Goal: Information Seeking & Learning: Learn about a topic

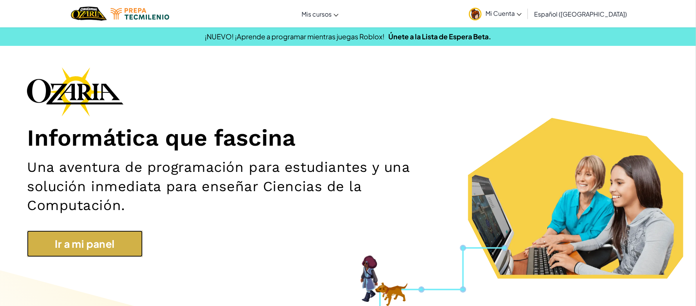
click at [96, 249] on link "Ir a mi panel" at bounding box center [85, 243] width 116 height 27
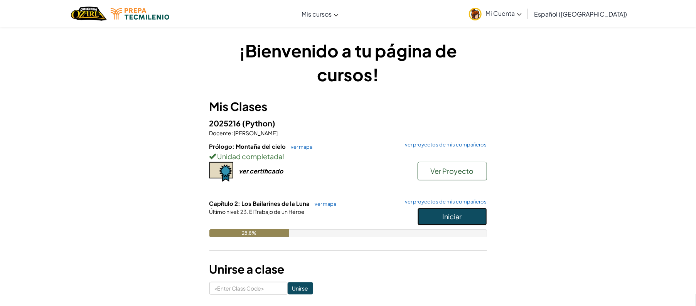
click at [431, 221] on button "Iniciar" at bounding box center [451, 217] width 69 height 18
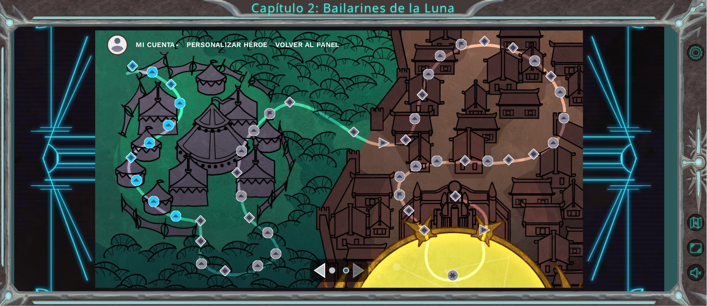
click at [431, 221] on div "Mi Cuenta Personalizar héroe Volver al panel" at bounding box center [339, 158] width 488 height 257
click at [131, 63] on img at bounding box center [132, 66] width 11 height 11
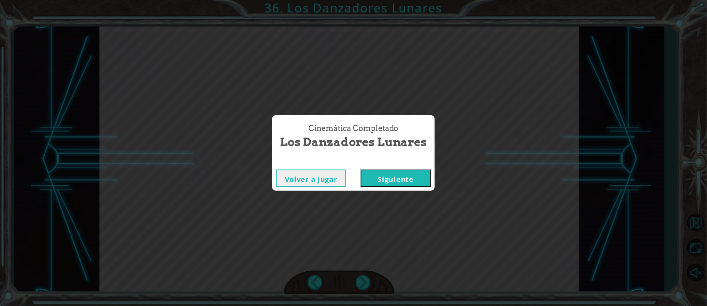
click at [413, 177] on button "Siguiente" at bounding box center [396, 178] width 70 height 17
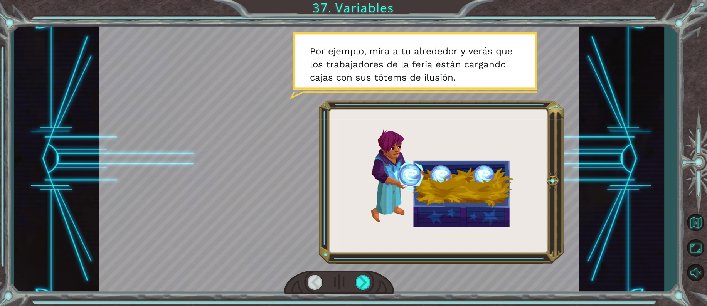
click at [314, 276] on div at bounding box center [315, 282] width 15 height 15
click at [313, 275] on div at bounding box center [315, 282] width 15 height 15
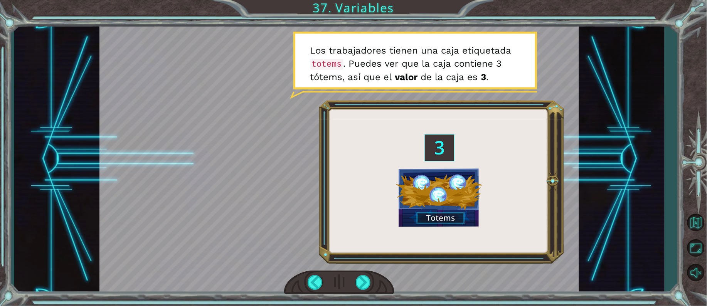
click at [598, 106] on div "( Ñ a m , ñ a m ) M m m m m m . . . ¿ F e l i z ? M m m - a j á . B i e n . M i…" at bounding box center [339, 159] width 650 height 269
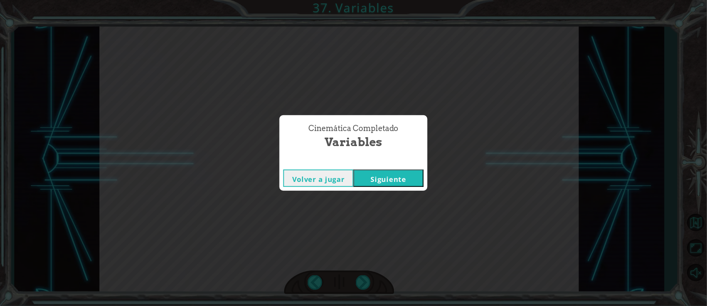
click at [394, 178] on button "Siguiente" at bounding box center [388, 178] width 70 height 17
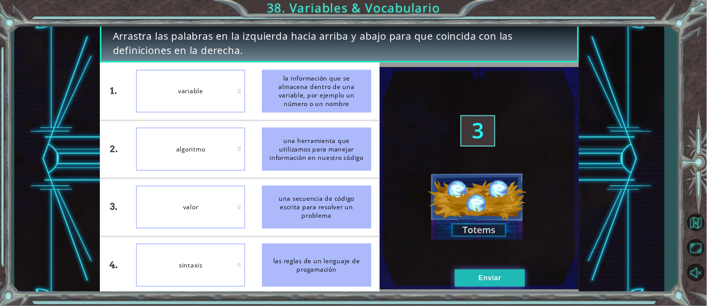
click at [468, 277] on button "Enviar" at bounding box center [490, 277] width 70 height 17
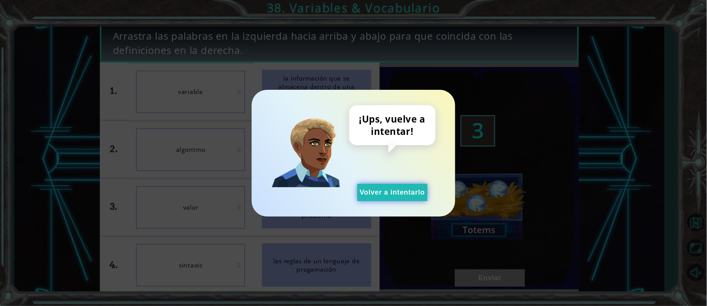
click at [390, 192] on button "Volver a intentarlo" at bounding box center [392, 192] width 70 height 17
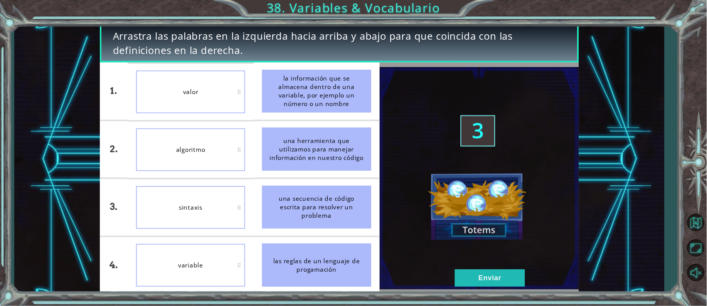
drag, startPoint x: 285, startPoint y: 142, endPoint x: 342, endPoint y: 149, distance: 57.9
click at [345, 149] on div "una herramienta que utilizamos para manejar información en nuestro código" at bounding box center [316, 149] width 109 height 43
click at [508, 281] on button "Enviar" at bounding box center [490, 277] width 70 height 17
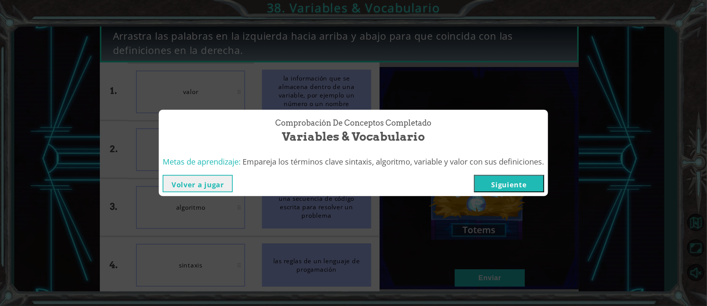
click at [516, 182] on button "Siguiente" at bounding box center [509, 183] width 70 height 17
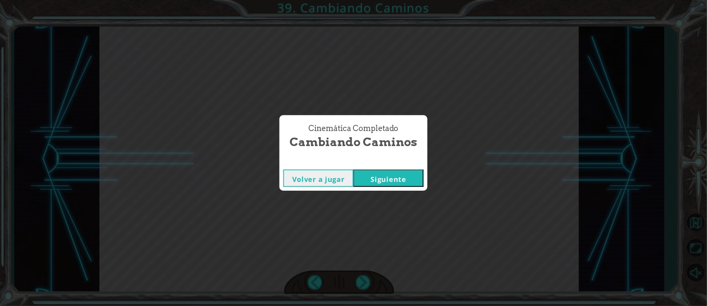
click at [412, 175] on button "Siguiente" at bounding box center [388, 178] width 70 height 17
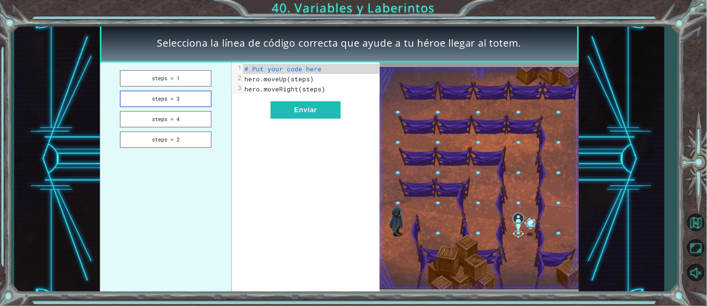
click at [178, 102] on button "steps = 3" at bounding box center [166, 99] width 92 height 17
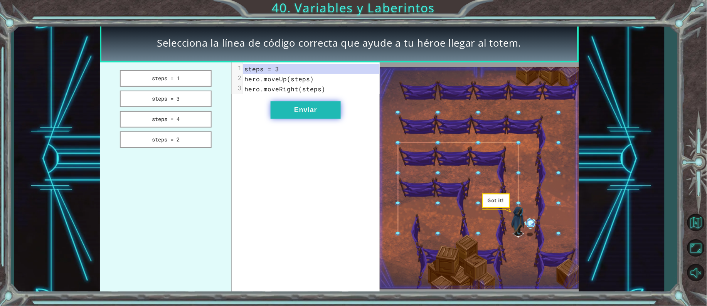
click at [290, 119] on button "Enviar" at bounding box center [306, 109] width 70 height 17
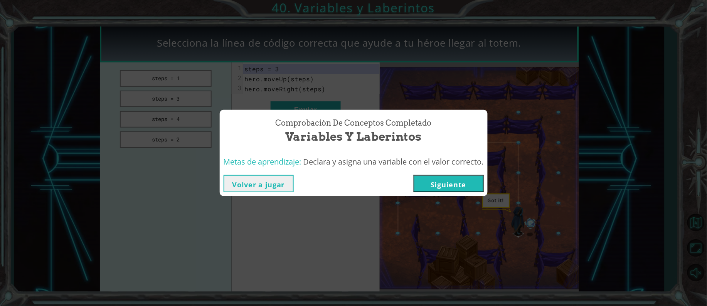
click at [440, 189] on button "Siguiente" at bounding box center [449, 183] width 70 height 17
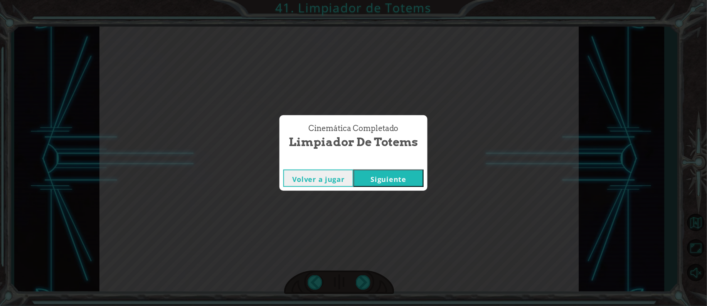
click at [414, 182] on button "Siguiente" at bounding box center [388, 178] width 70 height 17
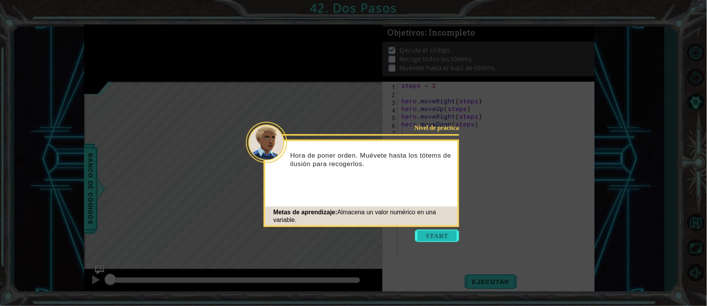
click at [434, 236] on button "Start" at bounding box center [437, 236] width 44 height 12
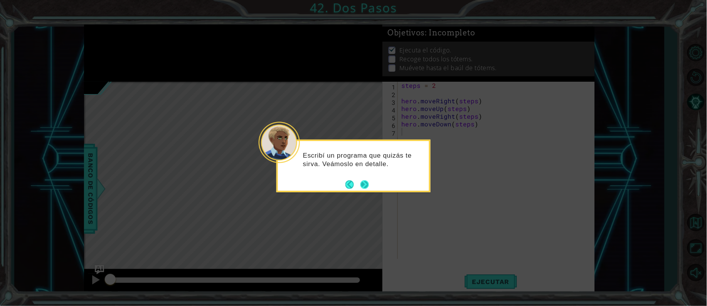
click at [367, 188] on button "Next" at bounding box center [364, 184] width 9 height 9
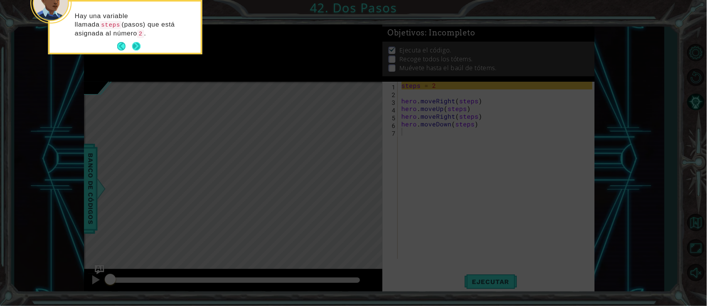
click at [140, 49] on button "Next" at bounding box center [136, 47] width 10 height 10
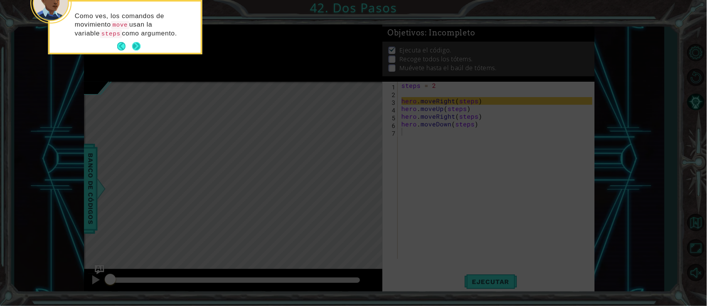
click at [137, 50] on button "Next" at bounding box center [136, 46] width 9 height 9
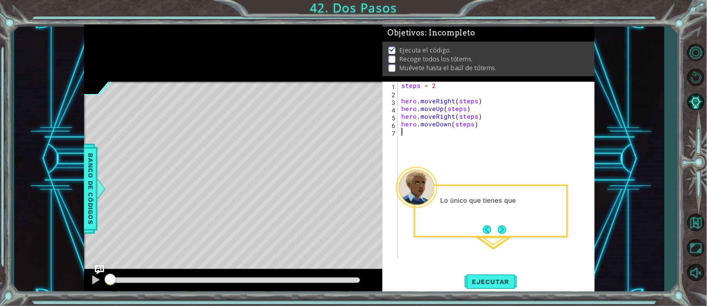
click at [137, 50] on div at bounding box center [233, 53] width 299 height 57
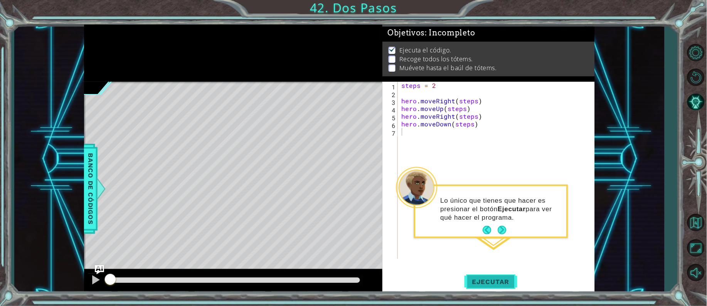
click at [481, 278] on span "Ejecutar" at bounding box center [490, 282] width 53 height 8
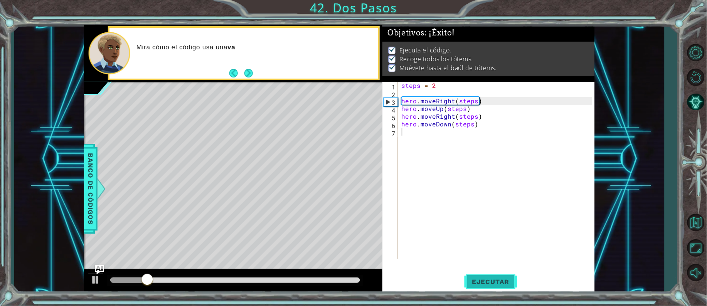
click at [481, 278] on span "Ejecutar" at bounding box center [490, 282] width 53 height 8
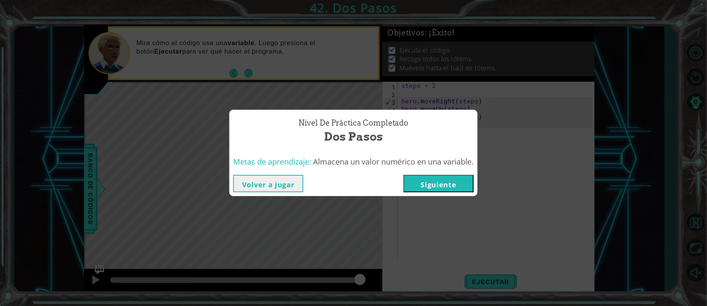
click at [449, 178] on button "Siguiente" at bounding box center [439, 183] width 70 height 17
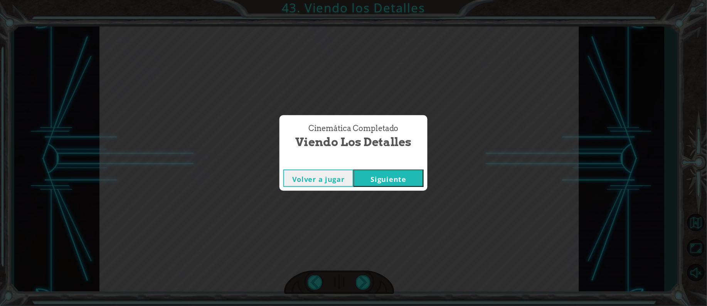
click at [368, 171] on button "Siguiente" at bounding box center [388, 178] width 70 height 17
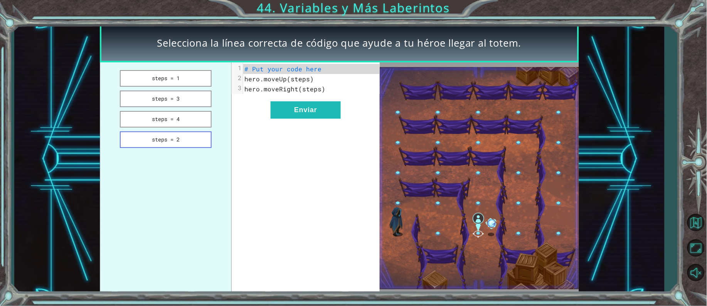
click at [186, 133] on button "steps = 2" at bounding box center [166, 139] width 92 height 17
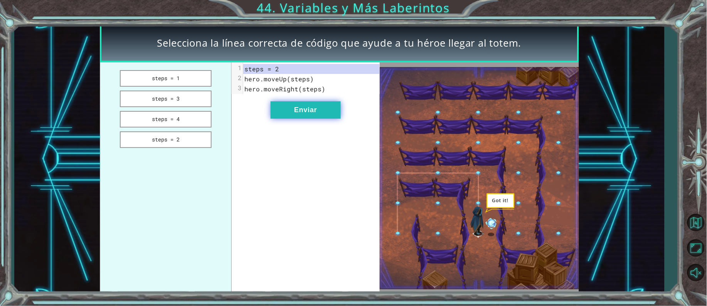
click at [309, 118] on button "Enviar" at bounding box center [306, 109] width 70 height 17
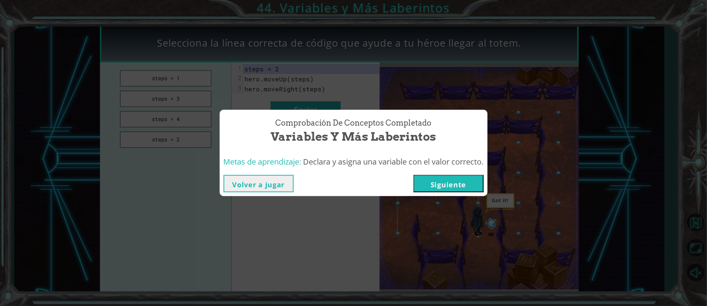
click at [446, 185] on button "Siguiente" at bounding box center [449, 183] width 70 height 17
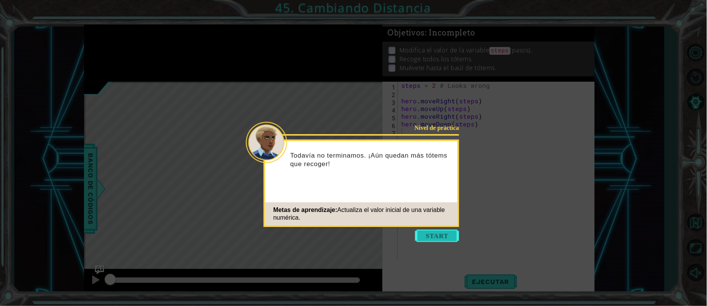
click at [437, 234] on button "Start" at bounding box center [437, 236] width 44 height 12
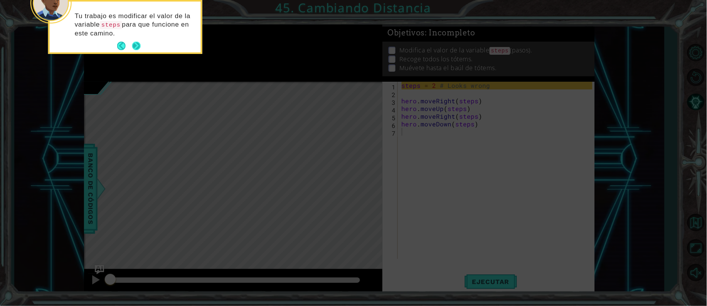
click at [133, 45] on button "Next" at bounding box center [136, 46] width 10 height 10
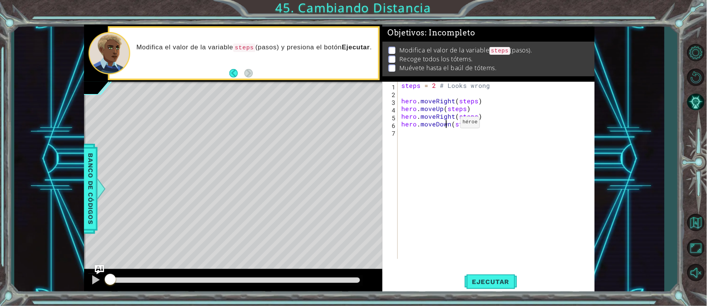
click at [447, 124] on div "steps = 2 # Looks wrong hero . moveRight ( steps ) hero . moveUp ( steps ) hero…" at bounding box center [498, 178] width 196 height 193
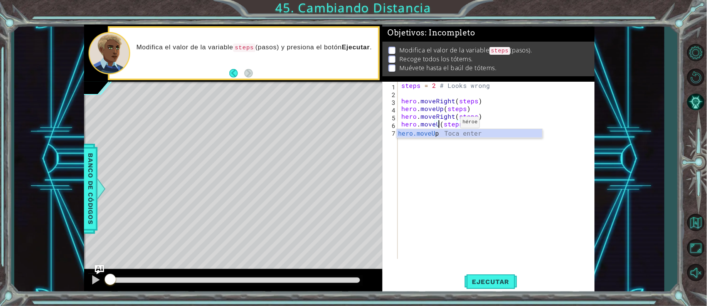
scroll to position [0, 2]
click at [488, 122] on div "steps = 2 # Looks wrong hero . moveRight ( steps ) hero . moveUp ( steps ) hero…" at bounding box center [498, 178] width 196 height 193
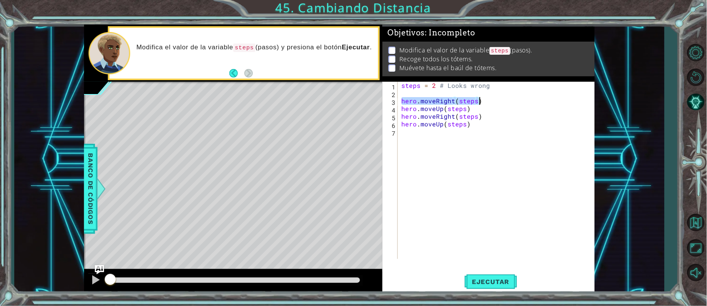
drag, startPoint x: 401, startPoint y: 103, endPoint x: 478, endPoint y: 101, distance: 77.5
click at [478, 101] on div "steps = 2 # Looks wrong hero . moveRight ( steps ) hero . moveUp ( steps ) hero…" at bounding box center [498, 178] width 196 height 193
type textarea "hero.moveRight(steps)"
click at [469, 131] on div "steps = 2 # Looks wrong hero . moveRight ( steps ) hero . moveUp ( steps ) hero…" at bounding box center [498, 178] width 196 height 193
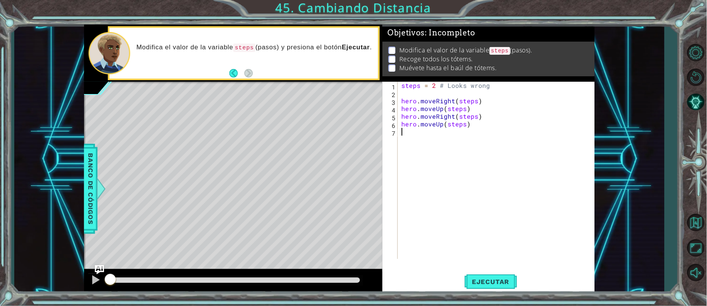
paste textarea "hero.moveRight(steps)"
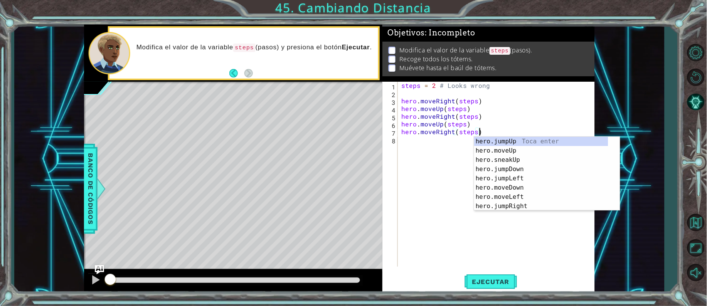
type textarea "hero.moveRight(steps)hero.jumpUp()"
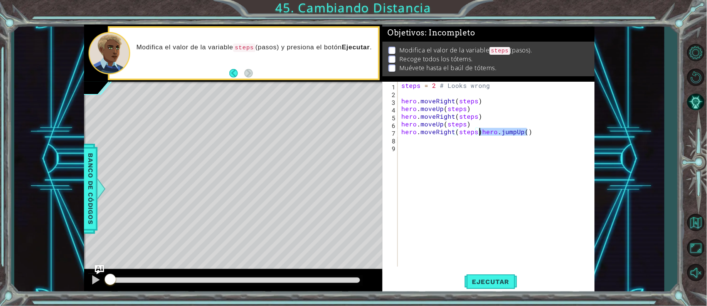
drag, startPoint x: 528, startPoint y: 133, endPoint x: 481, endPoint y: 131, distance: 47.0
click at [481, 131] on div "steps = 2 # Looks wrong hero . moveRight ( steps ) hero . moveUp ( steps ) hero…" at bounding box center [498, 182] width 196 height 200
type textarea "hero.moveRight(steps)"
click at [405, 139] on div "steps = 2 # Looks wrong hero . moveRight ( steps ) hero . moveUp ( steps ) hero…" at bounding box center [498, 182] width 196 height 200
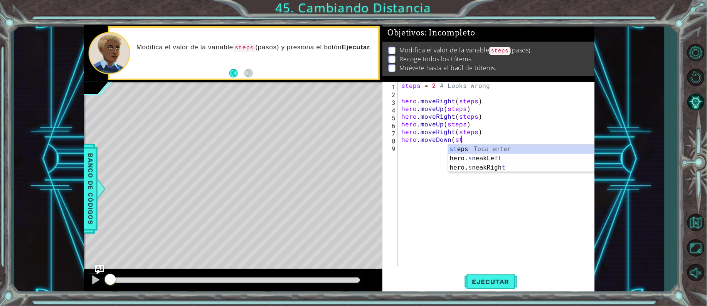
scroll to position [0, 3]
type textarea "hero.moveDown(steps)"
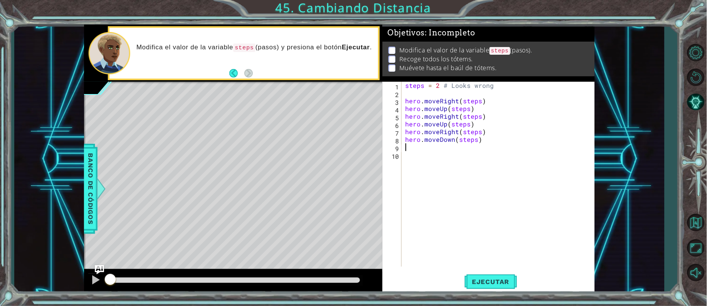
scroll to position [0, 0]
drag, startPoint x: 405, startPoint y: 140, endPoint x: 486, endPoint y: 140, distance: 80.9
click at [486, 140] on div "steps = 2 # Looks wrong hero . moveRight ( steps ) hero . moveUp ( steps ) hero…" at bounding box center [500, 182] width 193 height 200
type textarea "hero.moveDown(steps)"
click at [439, 158] on div "steps = 2 # Looks wrong hero . moveRight ( steps ) hero . moveUp ( steps ) hero…" at bounding box center [500, 182] width 193 height 200
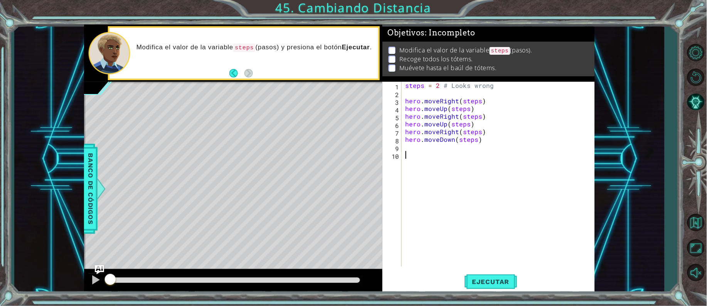
click at [430, 151] on div "steps = 2 # Looks wrong hero . moveRight ( steps ) hero . moveUp ( steps ) hero…" at bounding box center [500, 182] width 193 height 200
click at [430, 148] on div "steps = 2 # Looks wrong hero . moveRight ( steps ) hero . moveUp ( steps ) hero…" at bounding box center [498, 174] width 189 height 185
paste textarea "hero.moveDown(steps)"
click at [468, 278] on span "Ejecutar" at bounding box center [490, 282] width 53 height 8
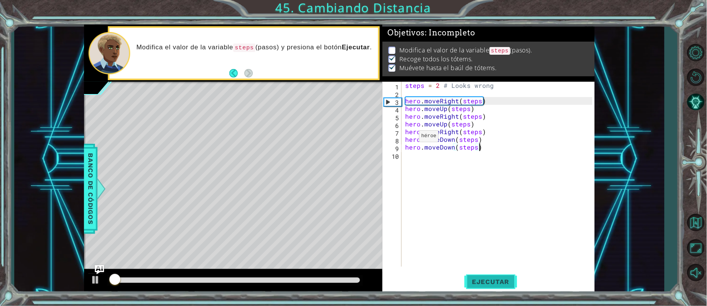
scroll to position [7, 0]
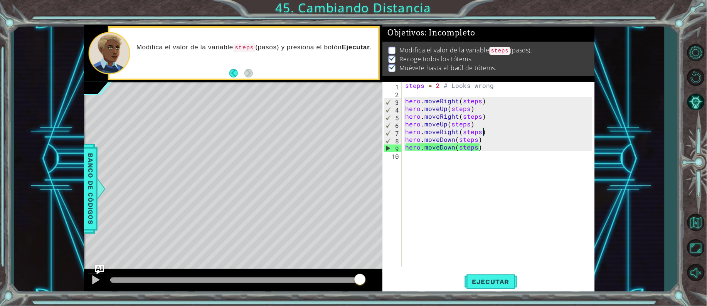
click at [484, 128] on div "steps = 2 # Looks wrong hero . moveRight ( steps ) hero . moveUp ( steps ) hero…" at bounding box center [500, 182] width 193 height 200
type textarea "hero.moveRight(steps)"
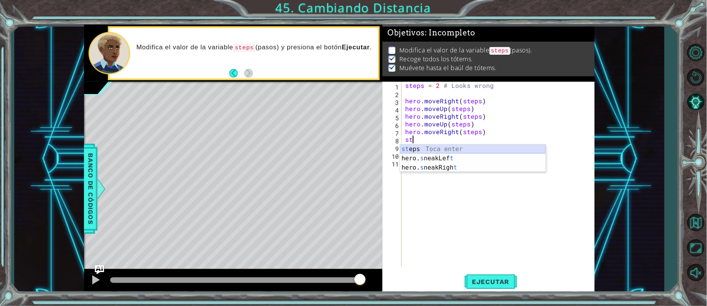
click at [445, 145] on div "st eps Toca enter hero. s neakLef t Toca enter hero. s neakRigh t Toca enter" at bounding box center [473, 168] width 146 height 46
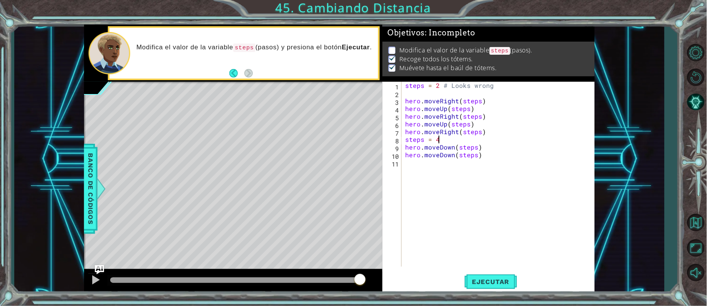
scroll to position [0, 1]
click at [492, 151] on div "steps = 2 # Looks wrong hero . moveRight ( steps ) hero . moveUp ( steps ) hero…" at bounding box center [500, 182] width 193 height 200
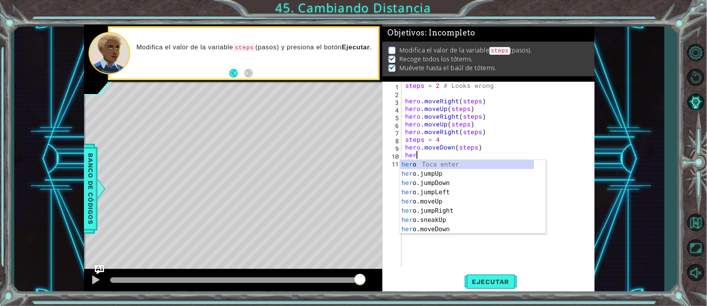
scroll to position [0, 0]
type textarea "h"
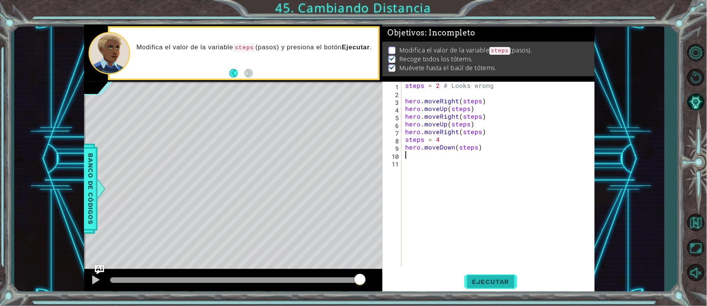
click at [481, 284] on span "Ejecutar" at bounding box center [490, 282] width 53 height 8
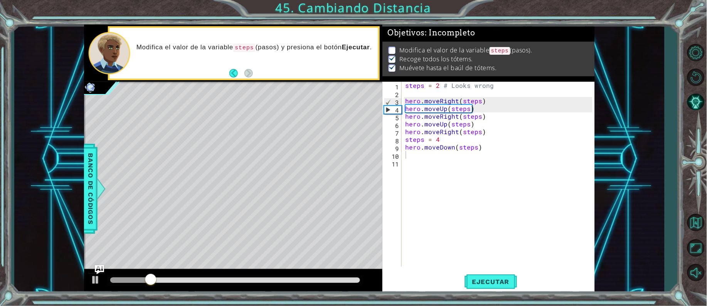
click at [235, 282] on div at bounding box center [235, 280] width 256 height 11
click at [239, 278] on div at bounding box center [235, 279] width 250 height 5
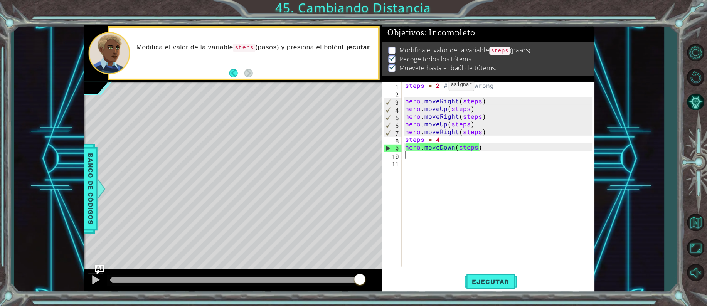
click at [439, 87] on div "steps = 2 # Looks wrong hero . moveRight ( steps ) hero . moveUp ( steps ) hero…" at bounding box center [500, 182] width 193 height 200
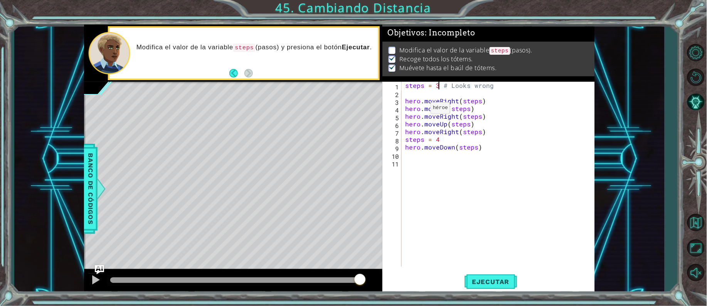
scroll to position [0, 2]
click at [97, 281] on div at bounding box center [96, 280] width 10 height 10
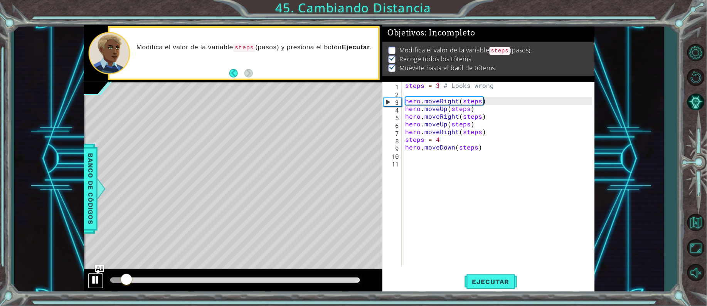
click at [92, 281] on div at bounding box center [96, 280] width 10 height 10
click at [488, 113] on div "steps = 3 # Looks wrong hero . moveRight ( steps ) hero . moveUp ( steps ) hero…" at bounding box center [500, 182] width 193 height 200
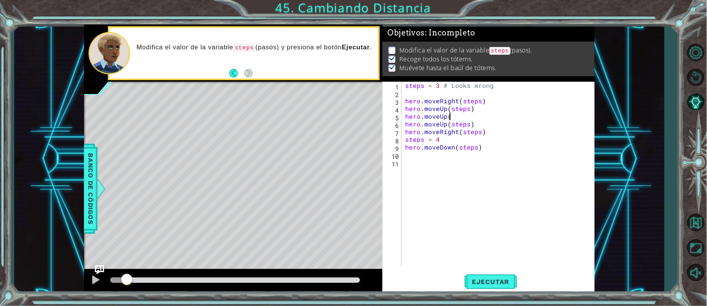
scroll to position [0, 2]
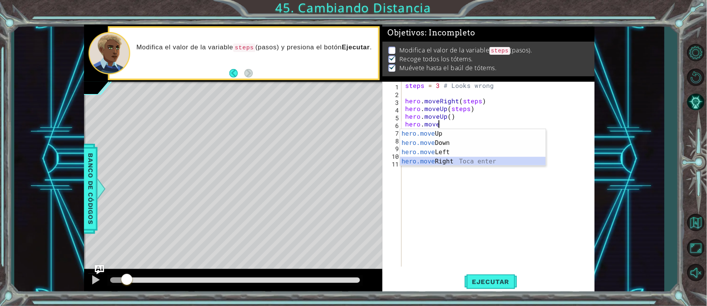
click at [472, 161] on div "hero.move Up Toca enter hero.move Down Toca enter hero.move Left Toca enter her…" at bounding box center [473, 156] width 146 height 55
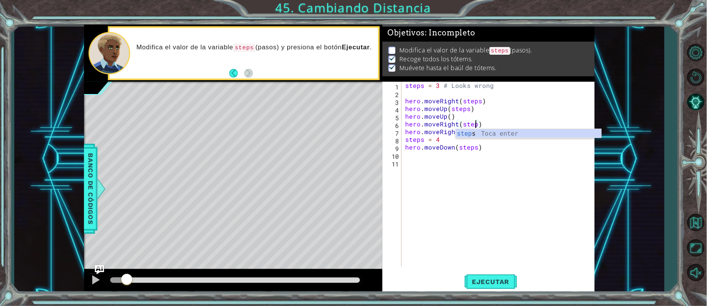
scroll to position [0, 3]
type textarea "hero.moveRight(steps)"
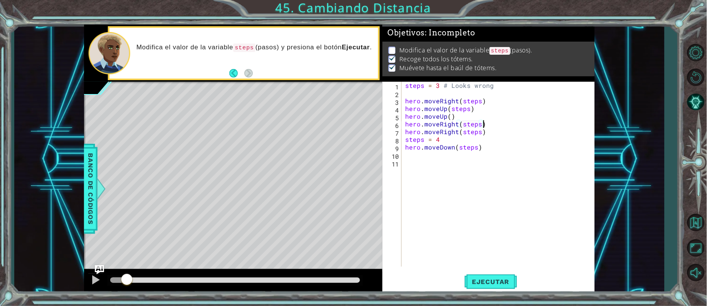
click at [487, 124] on div "steps = 3 # Looks wrong hero . moveRight ( steps ) hero . moveUp ( steps ) hero…" at bounding box center [500, 182] width 193 height 200
drag, startPoint x: 484, startPoint y: 132, endPoint x: 406, endPoint y: 133, distance: 78.6
click at [406, 133] on div "steps = 3 # Looks wrong hero . moveRight ( steps ) hero . moveUp ( steps ) hero…" at bounding box center [500, 182] width 193 height 200
type textarea "hero.moveRight(steps)"
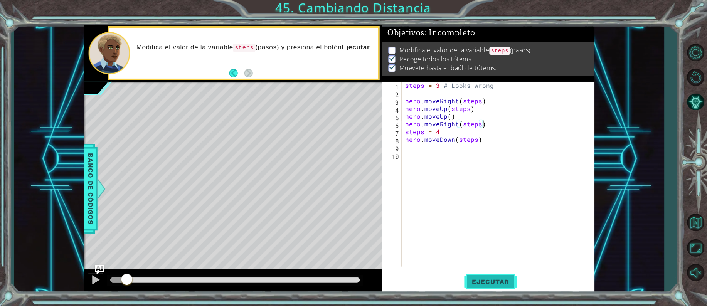
click at [495, 272] on button "Ejecutar" at bounding box center [490, 281] width 53 height 21
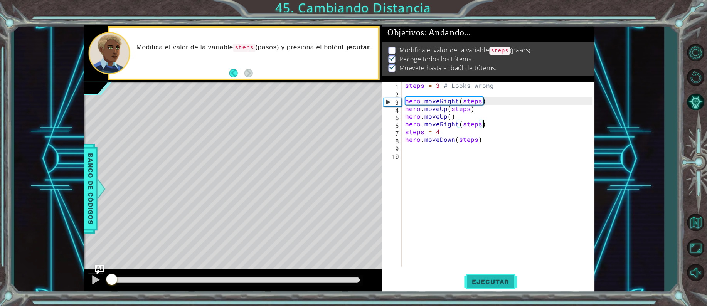
click at [495, 272] on button "Ejecutar" at bounding box center [490, 281] width 53 height 21
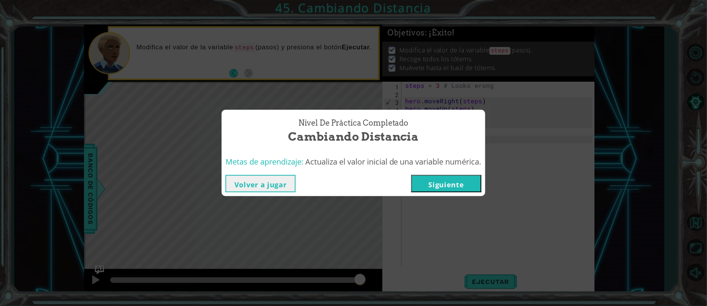
click at [451, 187] on button "Siguiente" at bounding box center [446, 183] width 70 height 17
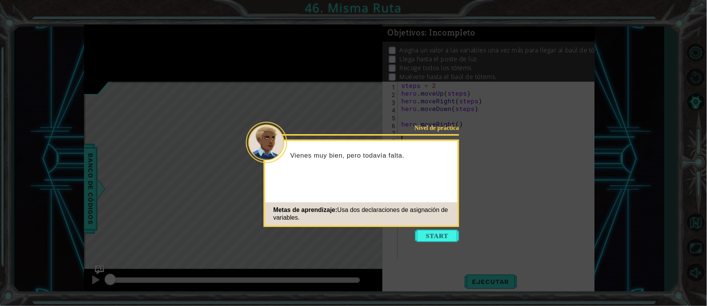
click at [419, 235] on button "Start" at bounding box center [437, 236] width 44 height 12
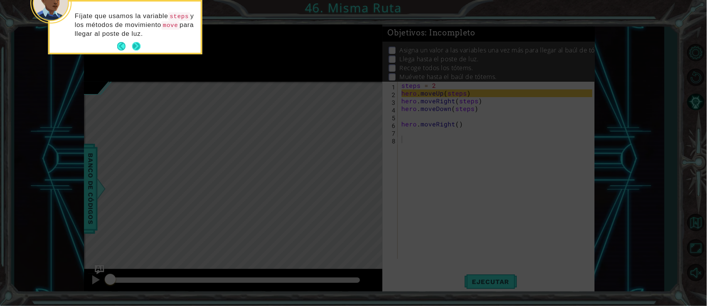
click at [132, 45] on button "Next" at bounding box center [136, 46] width 8 height 8
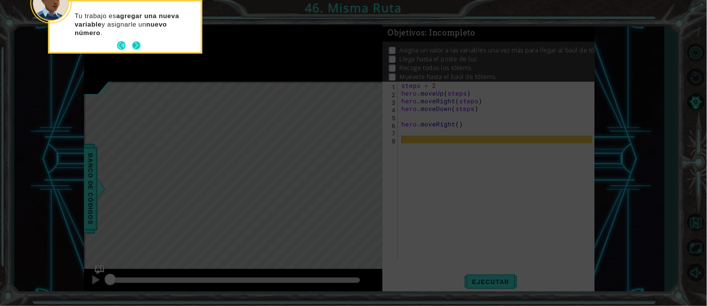
click at [135, 44] on button "Next" at bounding box center [136, 45] width 9 height 9
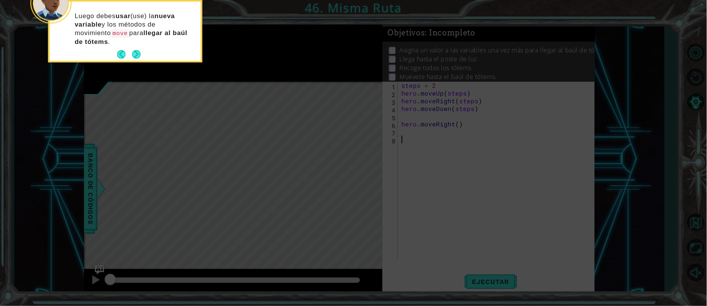
click at [135, 50] on button "Next" at bounding box center [136, 54] width 8 height 8
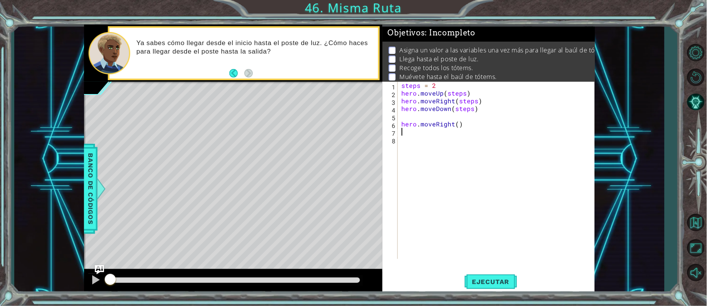
click at [461, 129] on div "steps = 2 hero . moveUp ( steps ) hero . moveRight ( steps ) hero . moveDown ( …" at bounding box center [498, 178] width 196 height 193
type textarea "steps = 3"
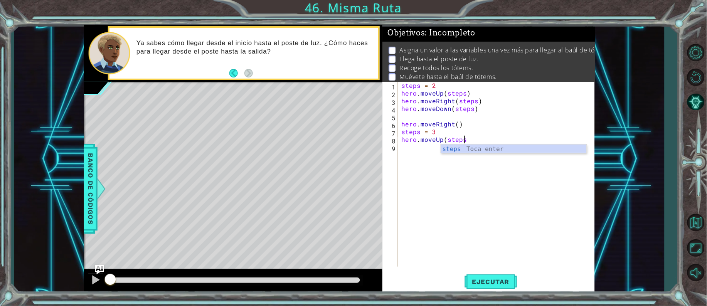
scroll to position [0, 3]
type textarea "hero.moveUp(steps)"
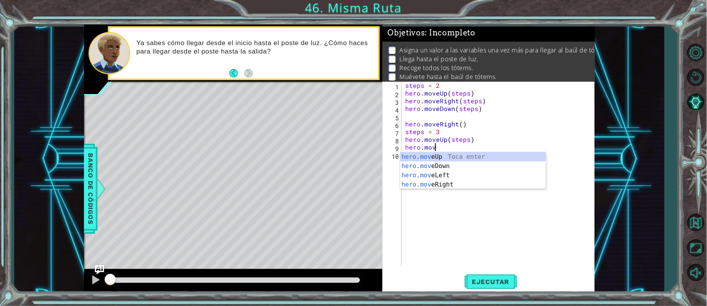
scroll to position [0, 2]
click at [468, 159] on div "hero.moveR ight Toca enter" at bounding box center [473, 166] width 146 height 28
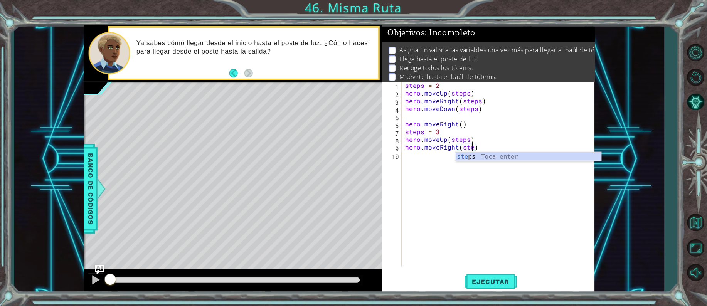
scroll to position [0, 3]
type textarea "hero.moveRight(steps)"
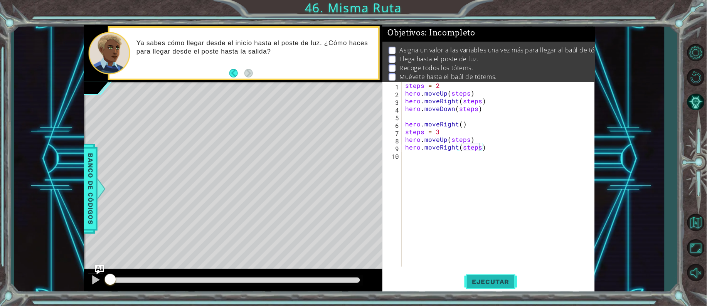
click at [484, 275] on button "Ejecutar" at bounding box center [490, 281] width 53 height 21
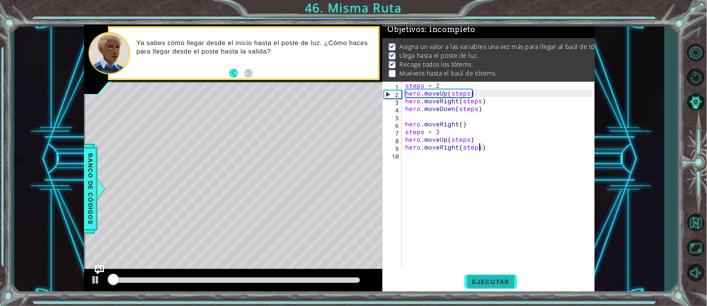
scroll to position [11, 0]
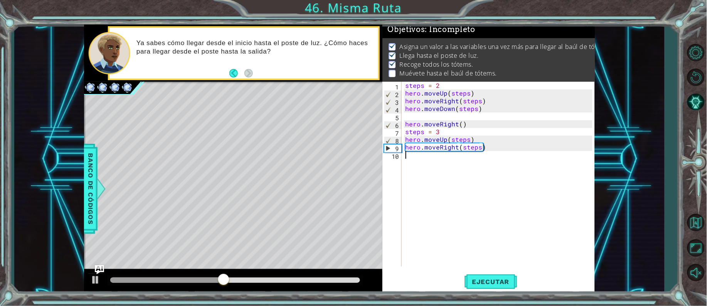
click at [433, 223] on div "steps = 2 hero . moveUp ( steps ) hero . moveRight ( steps ) hero . moveDown ( …" at bounding box center [500, 182] width 193 height 200
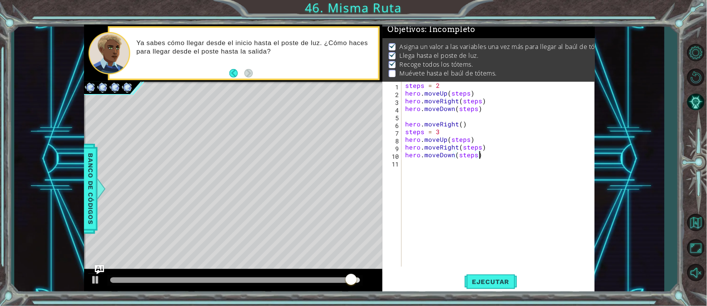
scroll to position [0, 3]
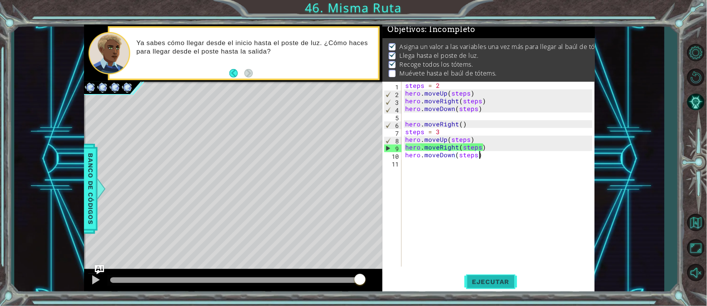
type textarea "hero.moveDown(steps)"
click at [496, 281] on span "Ejecutar" at bounding box center [490, 282] width 53 height 8
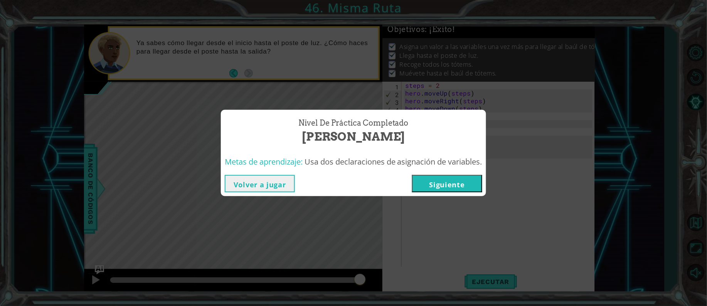
click at [455, 180] on button "Siguiente" at bounding box center [447, 183] width 70 height 17
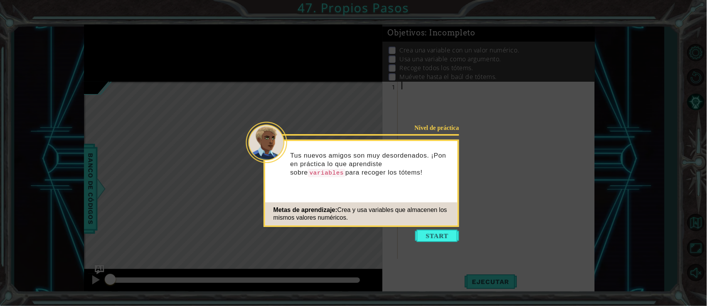
click at [447, 227] on div "Nivel de práctica Tus nuevos amigos son muy desordenados. ¡Pon en práctica lo q…" at bounding box center [361, 183] width 195 height 87
click at [427, 234] on button "Start" at bounding box center [437, 236] width 44 height 12
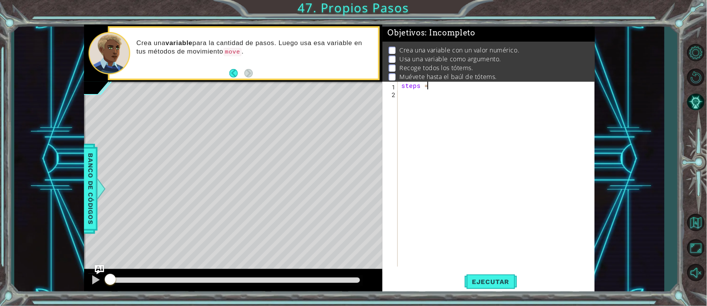
scroll to position [0, 0]
type textarea "steps = 3"
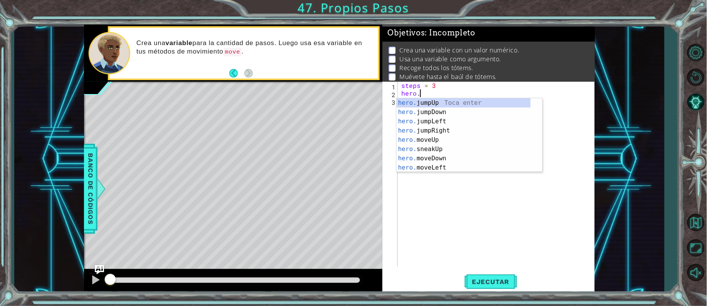
scroll to position [0, 1]
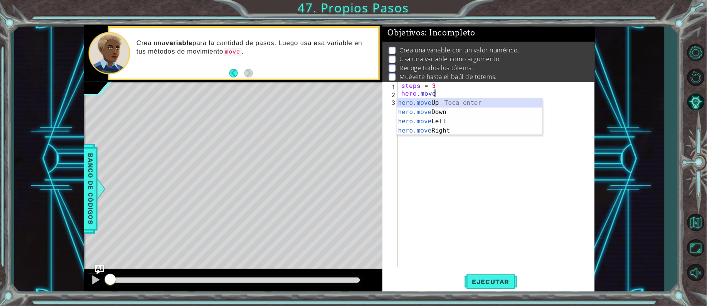
click at [421, 100] on div "hero.move Up Toca enter hero.move Down Toca enter hero.move Left Toca enter her…" at bounding box center [470, 125] width 146 height 55
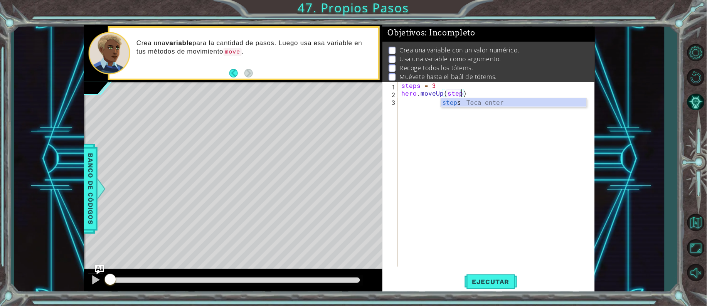
type textarea "hero.moveUp(steps)"
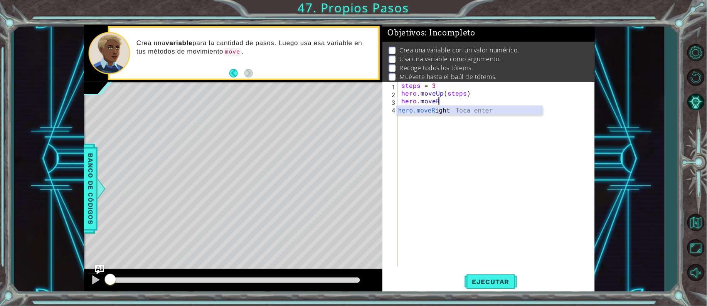
click at [448, 110] on div "hero.moveR ight Toca enter" at bounding box center [470, 120] width 146 height 28
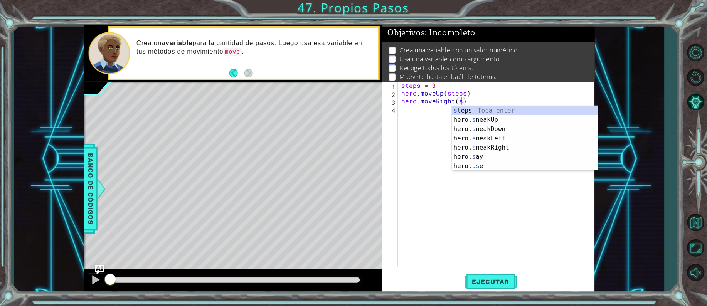
scroll to position [0, 3]
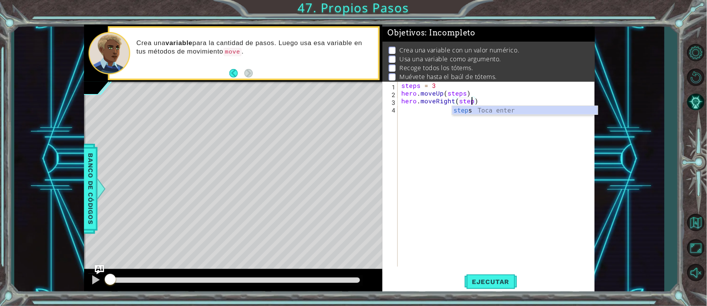
type textarea "hero.moveRight(steps)"
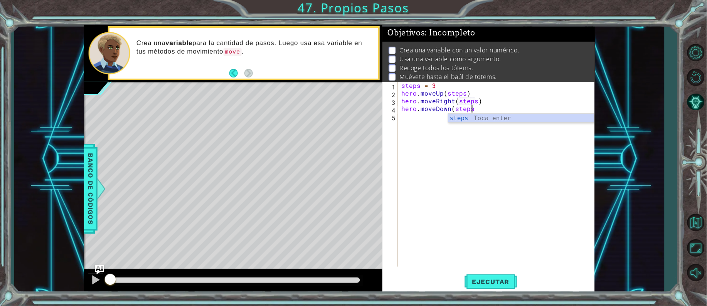
type textarea "hero.moveDown(steps)"
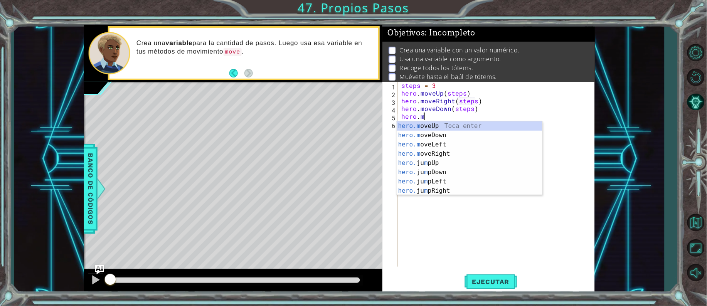
scroll to position [0, 1]
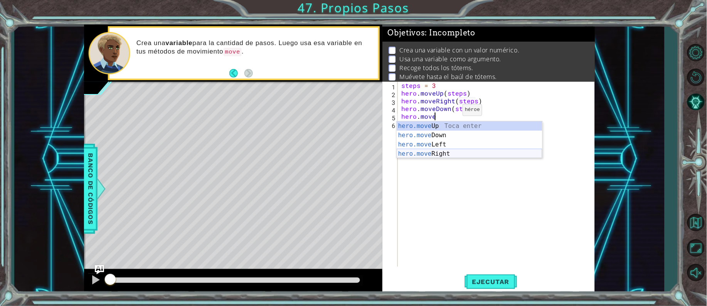
click at [451, 154] on div "hero.move Up Toca enter hero.move Down Toca enter hero.move Left Toca enter her…" at bounding box center [470, 148] width 146 height 55
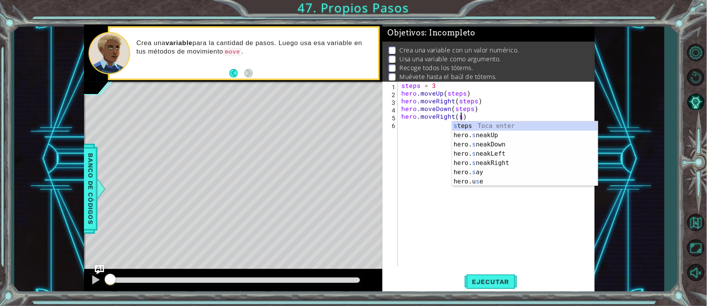
scroll to position [0, 3]
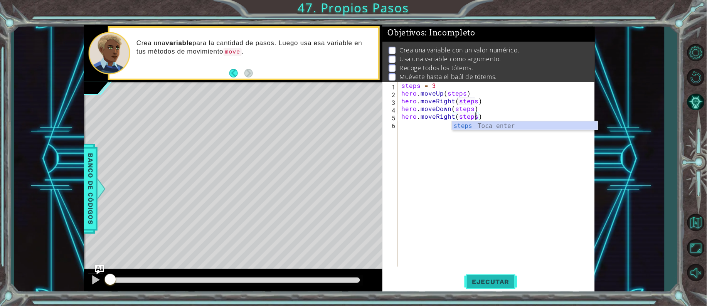
type textarea "hero.moveRight(steps)"
click at [479, 284] on span "Ejecutar" at bounding box center [490, 282] width 53 height 8
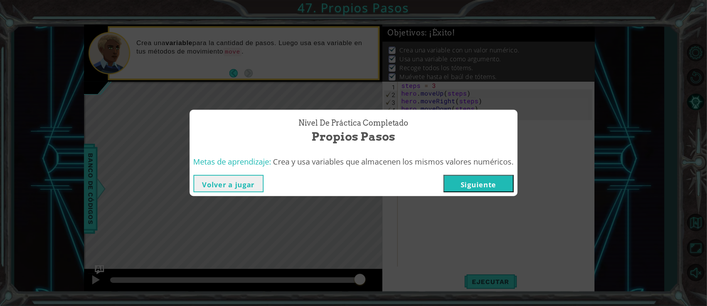
click at [456, 188] on button "Siguiente" at bounding box center [479, 183] width 70 height 17
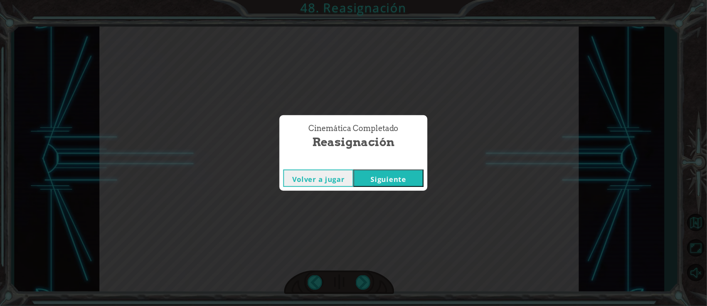
click at [362, 179] on button "Siguiente" at bounding box center [388, 178] width 70 height 17
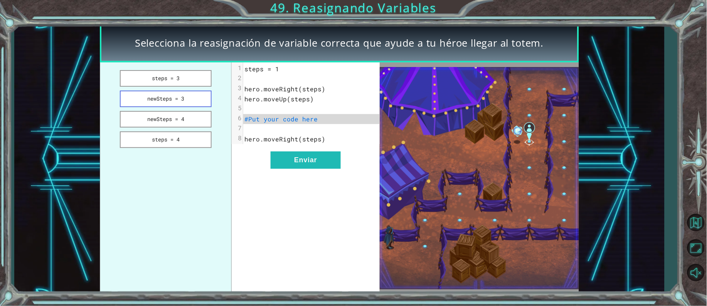
click at [184, 96] on button "newSteps = 3" at bounding box center [166, 99] width 92 height 17
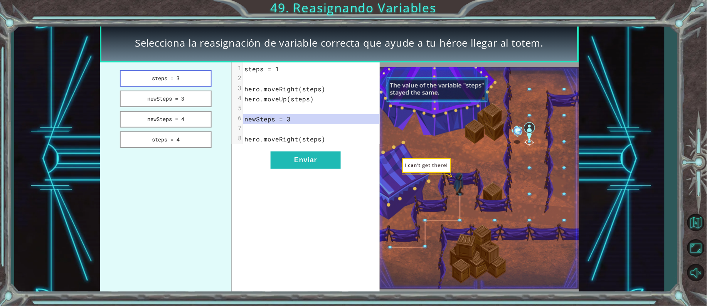
click at [170, 76] on button "steps = 3" at bounding box center [166, 78] width 92 height 17
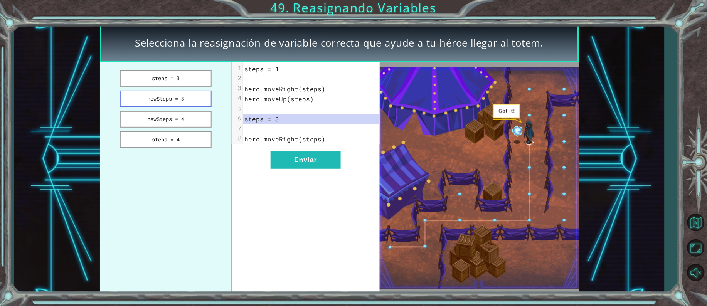
click at [170, 100] on button "newSteps = 3" at bounding box center [166, 99] width 92 height 17
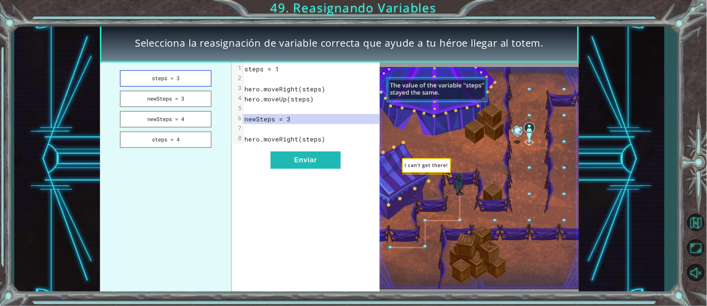
click at [169, 77] on button "steps = 3" at bounding box center [166, 78] width 92 height 17
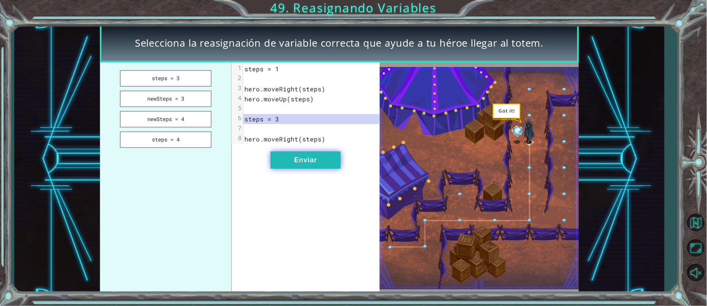
click at [294, 169] on button "Enviar" at bounding box center [306, 159] width 70 height 17
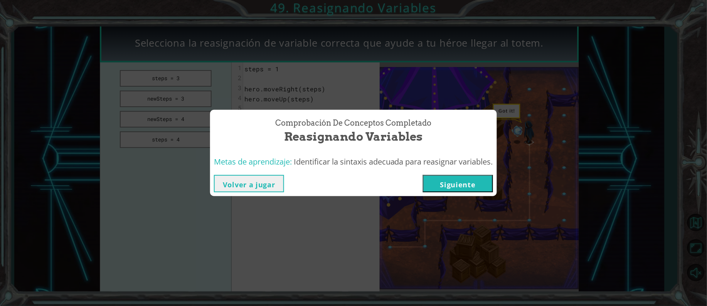
click at [466, 185] on button "Siguiente" at bounding box center [458, 183] width 70 height 17
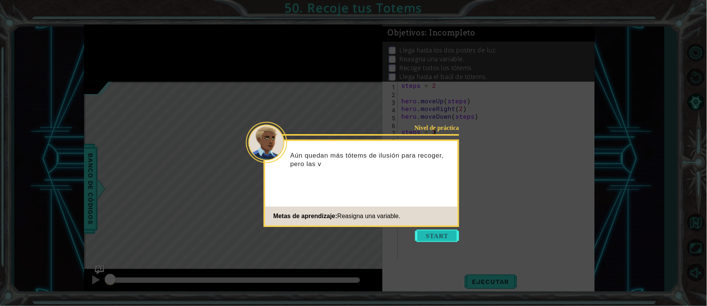
click at [431, 234] on button "Start" at bounding box center [437, 236] width 44 height 12
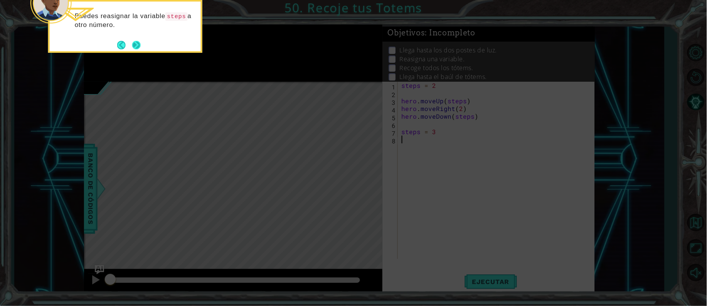
click at [137, 49] on button "Next" at bounding box center [136, 45] width 10 height 10
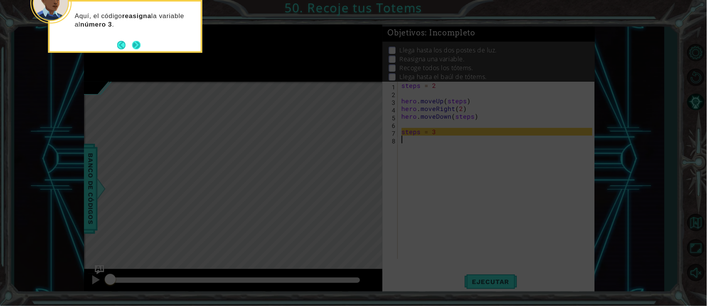
click at [135, 47] on button "Next" at bounding box center [136, 45] width 8 height 8
click at [135, 45] on button "Next" at bounding box center [136, 44] width 9 height 9
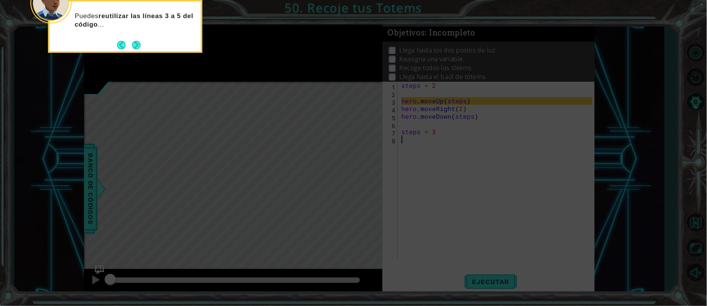
click at [135, 45] on button "Next" at bounding box center [136, 45] width 8 height 8
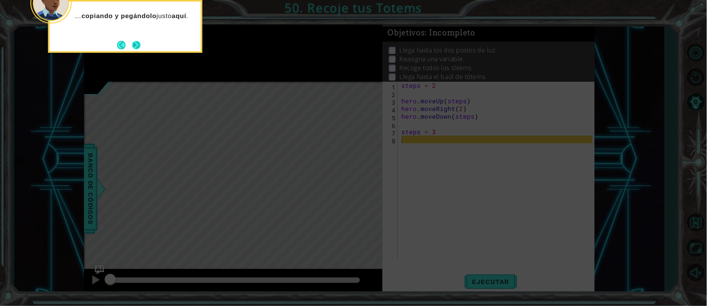
click at [136, 45] on button "Next" at bounding box center [136, 45] width 8 height 8
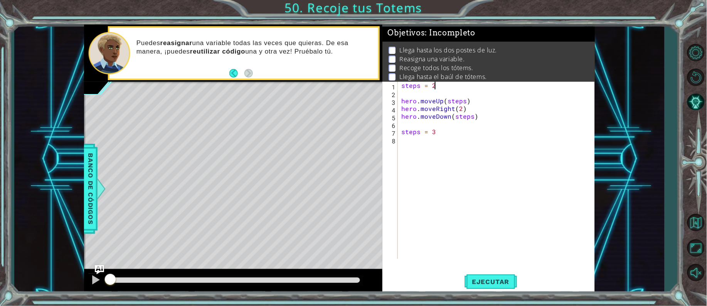
click at [476, 87] on div "steps = 2 hero . moveUp ( steps ) hero . moveRight ( 2 ) hero . moveDown ( step…" at bounding box center [498, 178] width 196 height 193
click at [461, 107] on div "steps = 2 hero . moveUp ( steps ) hero . moveRight ( 2 ) hero . moveDown ( step…" at bounding box center [498, 178] width 196 height 193
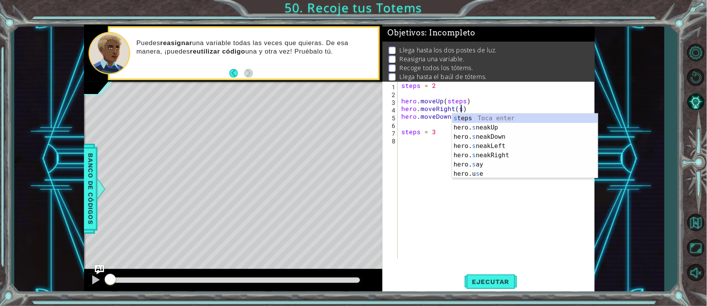
scroll to position [0, 3]
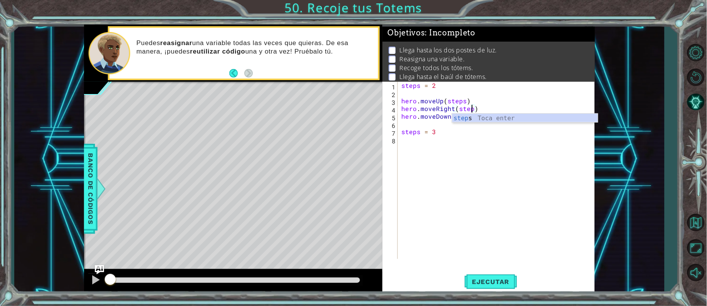
type textarea "hero.moveRight(steps)"
click at [487, 162] on div "steps = 2 hero . moveUp ( steps ) hero . moveRight ( steps ) hero . moveDown ( …" at bounding box center [498, 178] width 196 height 193
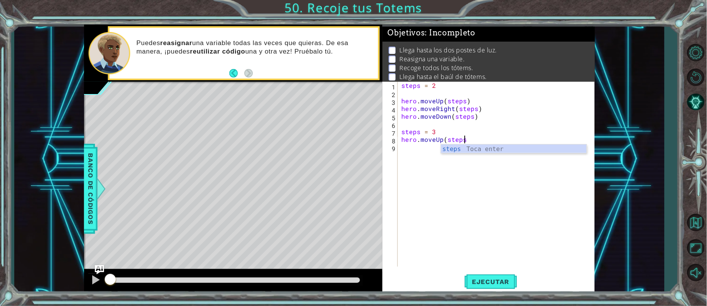
type textarea "hero.moveUp(steps9"
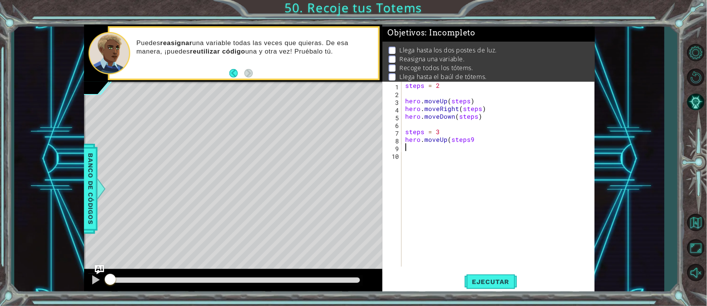
scroll to position [0, 0]
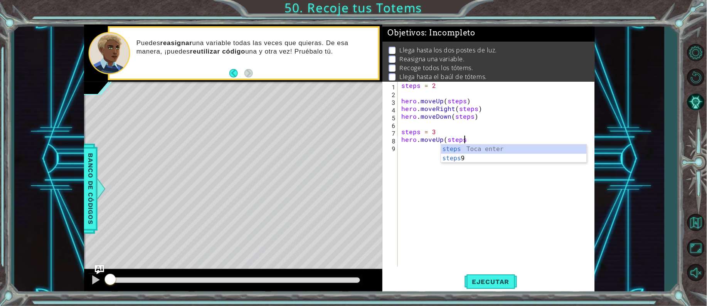
type textarea "hero.moveUp(steps)"
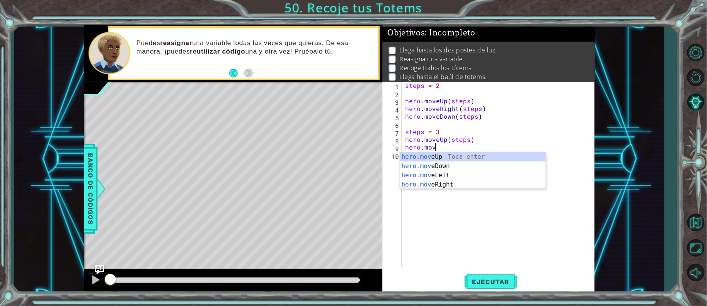
scroll to position [0, 2]
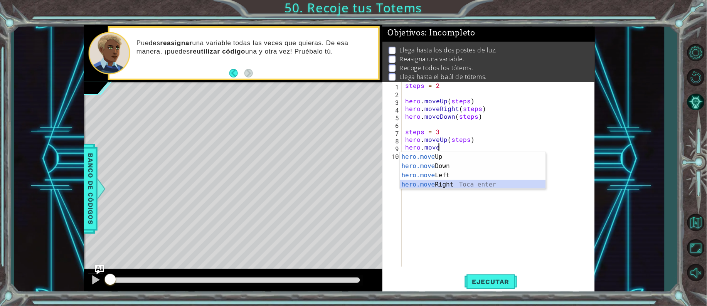
click at [445, 181] on div "hero.move Up Toca enter hero.move Down Toca enter hero.move Left Toca enter her…" at bounding box center [473, 179] width 146 height 55
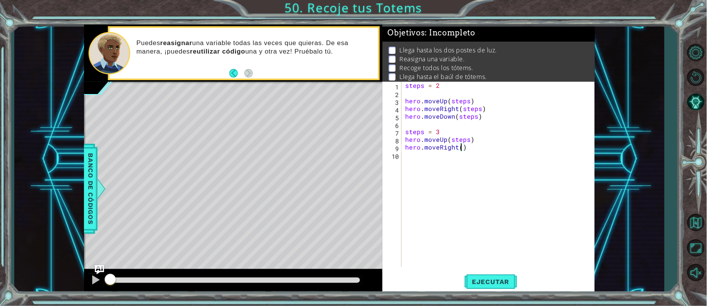
type textarea "hero.moveRight(2)"
click at [474, 151] on div "steps = 2 hero . moveUp ( steps ) hero . moveRight ( steps ) hero . moveDown ( …" at bounding box center [500, 182] width 193 height 200
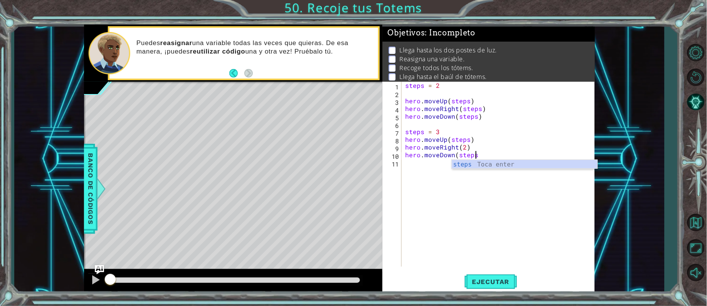
type textarea "hero.moveDown(steps)"
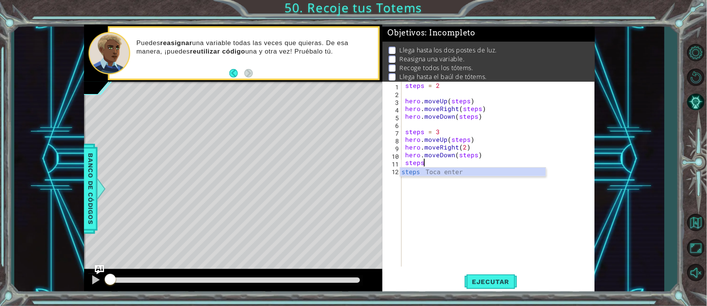
scroll to position [0, 0]
type textarea "steps = 4"
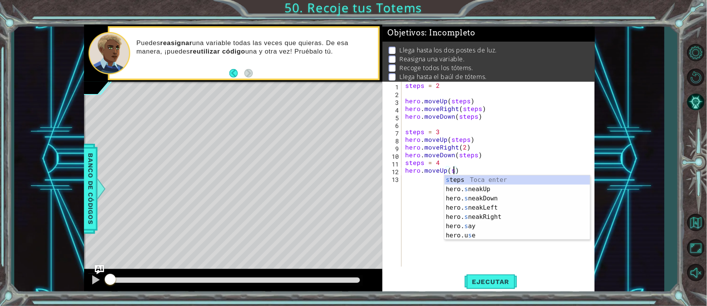
scroll to position [0, 3]
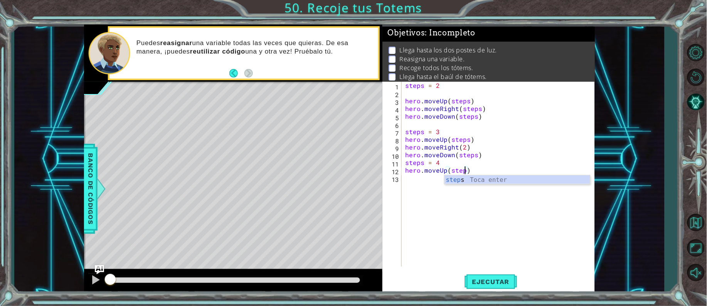
type textarea "hero.moveUp(steps)"
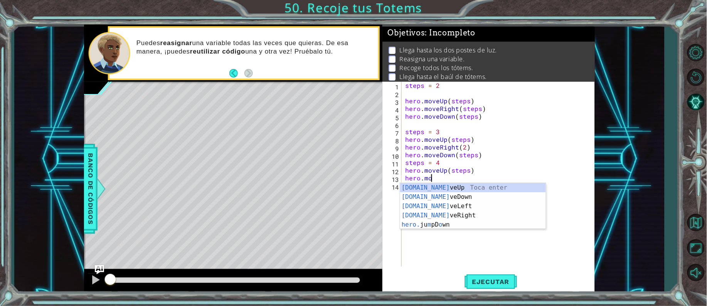
scroll to position [0, 2]
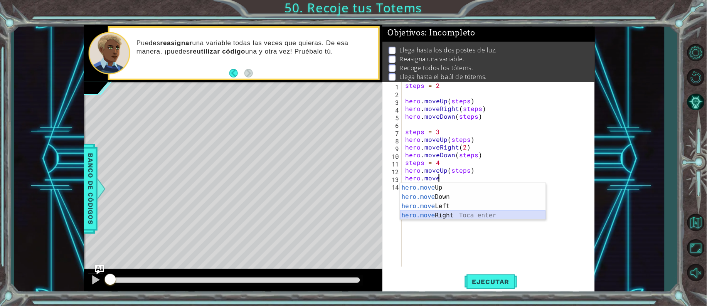
click at [476, 214] on div "hero.move Up Toca enter hero.move Down Toca enter hero.move Left Toca enter her…" at bounding box center [473, 210] width 146 height 55
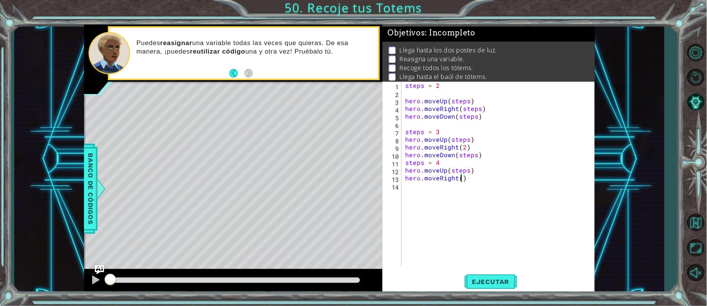
type textarea "hero.moveRight(2)"
type textarea "hero.moveDown(steps)"
click at [483, 276] on button "Ejecutar" at bounding box center [490, 281] width 53 height 21
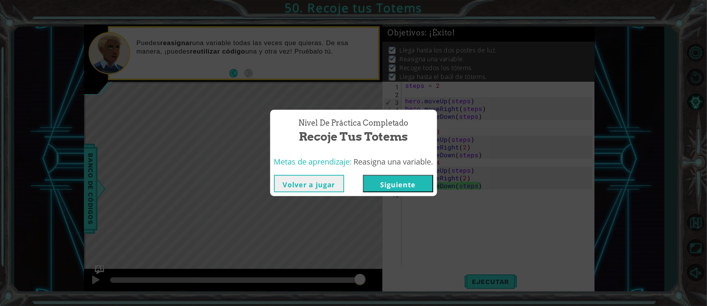
click at [383, 182] on button "Siguiente" at bounding box center [398, 183] width 70 height 17
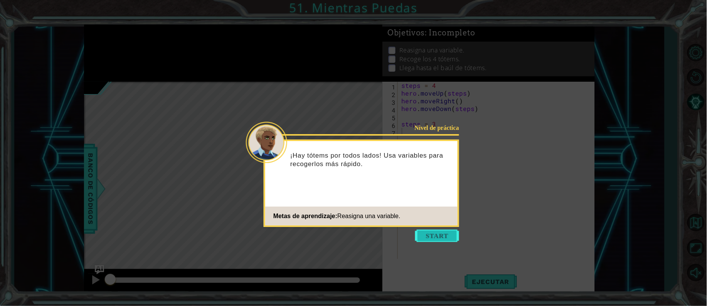
click at [432, 233] on button "Start" at bounding box center [437, 236] width 44 height 12
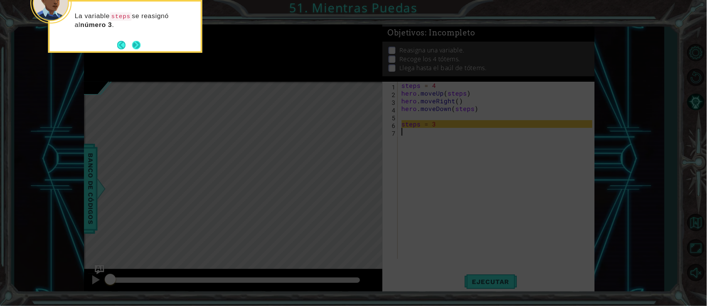
click at [136, 44] on button "Next" at bounding box center [136, 45] width 13 height 13
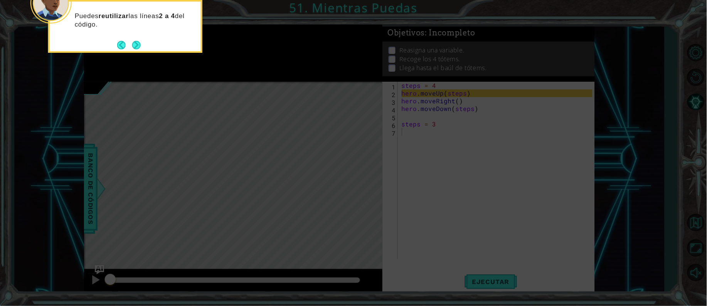
click at [136, 44] on button "Next" at bounding box center [136, 45] width 8 height 8
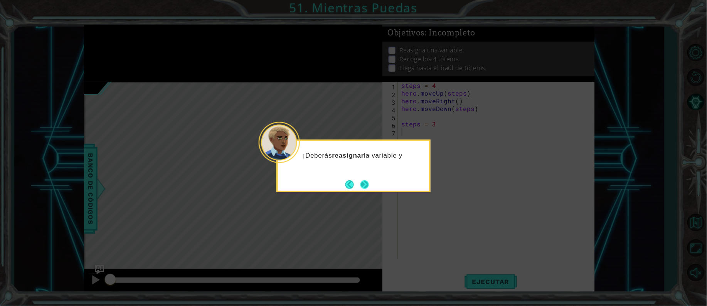
click at [367, 182] on button "Next" at bounding box center [364, 184] width 9 height 9
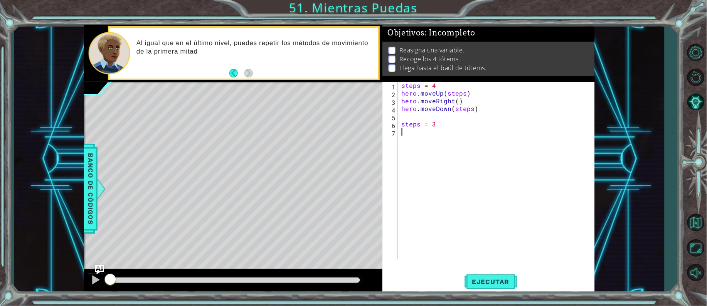
click at [447, 128] on div "steps = 4 hero . moveUp ( steps ) hero . moveRight ( ) hero . moveDown ( steps …" at bounding box center [498, 178] width 196 height 193
click at [438, 124] on div "steps = 4 hero . moveUp ( steps ) hero . moveRight ( ) hero . moveDown ( steps …" at bounding box center [498, 178] width 196 height 193
click at [436, 123] on div "steps = 4 hero . moveUp ( steps ) hero . moveRight ( ) hero . moveDown ( steps …" at bounding box center [498, 178] width 196 height 193
click at [479, 109] on div "steps = 4 hero . moveUp ( steps ) hero . moveRight ( ) hero . moveDown ( steps …" at bounding box center [498, 178] width 196 height 193
type textarea "hero.moveDown(steps)"
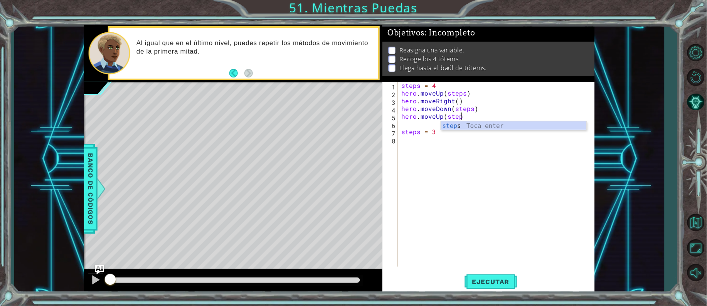
scroll to position [0, 3]
type textarea "hero.moveUp(steps)"
click at [451, 150] on div "steps = 4 hero . moveUp ( steps ) hero . moveRight ( ) hero . moveDown ( steps …" at bounding box center [498, 182] width 196 height 200
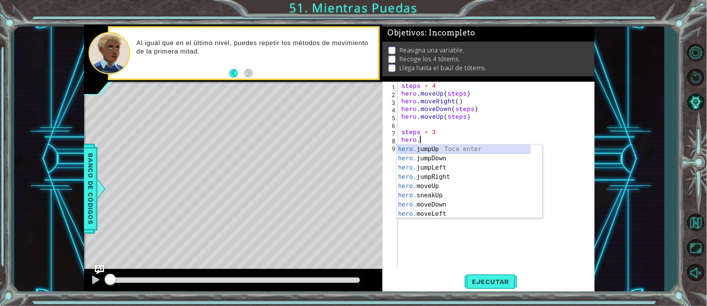
scroll to position [0, 1]
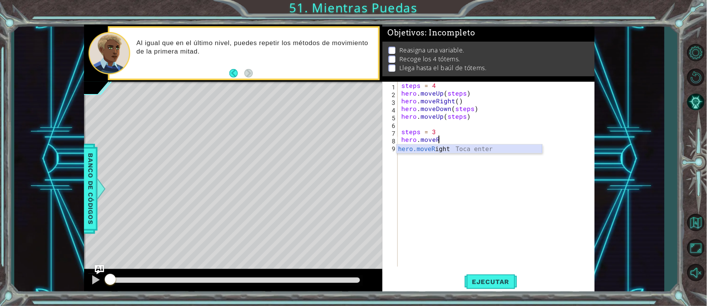
click at [442, 150] on div "hero.moveR ight Toca enter" at bounding box center [470, 159] width 146 height 28
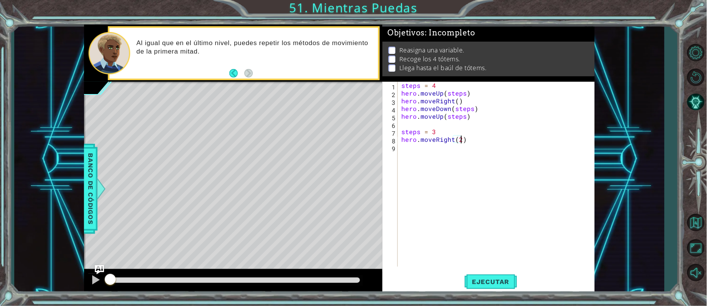
scroll to position [0, 3]
drag, startPoint x: 467, startPoint y: 118, endPoint x: 404, endPoint y: 118, distance: 63.2
click at [404, 119] on div "steps = 4 hero . moveUp ( steps ) hero . moveRight ( ) hero . moveDown ( steps …" at bounding box center [498, 182] width 196 height 200
click at [401, 115] on div "hero.moveUp(steps) 1 2 3 4 5 6 7 8 9 steps = 4 hero . moveUp ( steps ) hero . m…" at bounding box center [487, 174] width 210 height 185
drag, startPoint x: 400, startPoint y: 116, endPoint x: 466, endPoint y: 117, distance: 66.7
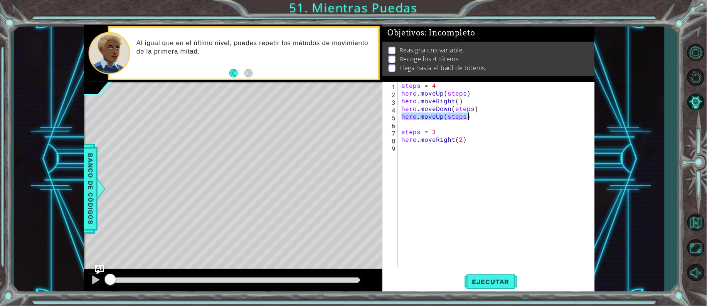
click at [467, 117] on div "steps = 4 hero . moveUp ( steps ) hero . moveRight ( ) hero . moveDown ( steps …" at bounding box center [496, 174] width 192 height 185
click at [451, 132] on div "steps = 4 hero . moveUp ( steps ) hero . moveRight ( ) hero . moveDown ( steps …" at bounding box center [498, 182] width 196 height 200
type textarea "steps = 3"
paste textarea "hero.moveUp(steps)"
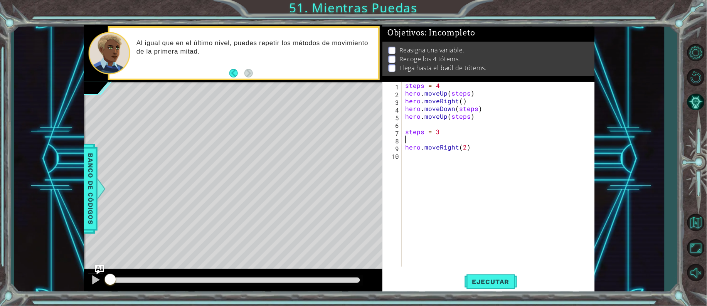
type textarea "hero.moveUp(steps)"
drag, startPoint x: 477, startPoint y: 119, endPoint x: 405, endPoint y: 114, distance: 72.2
click at [405, 114] on div "steps = 4 hero . moveUp ( steps ) hero . moveRight ( ) hero . moveDown ( steps …" at bounding box center [500, 182] width 193 height 200
type textarea "hero.moveDown(steps)"
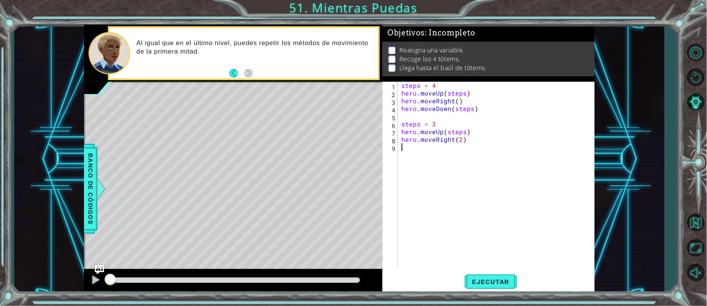
click at [473, 144] on div "steps = 4 hero . moveUp ( steps ) hero . moveRight ( ) hero . moveDown ( steps …" at bounding box center [498, 182] width 196 height 200
click at [460, 141] on div "steps = 4 hero . moveUp ( steps ) hero . moveRight ( ) hero . moveDown ( steps …" at bounding box center [498, 182] width 196 height 200
type textarea "hero.moveRight()"
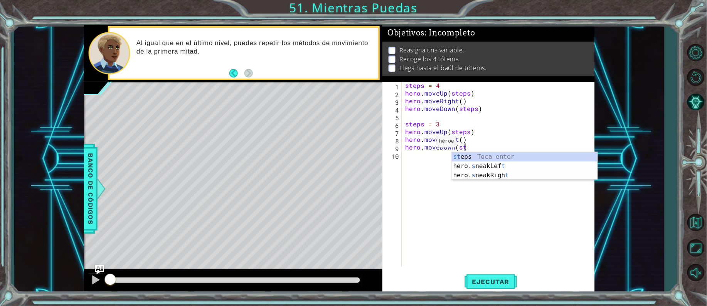
scroll to position [0, 3]
type textarea "hero.moveDown(steps)"
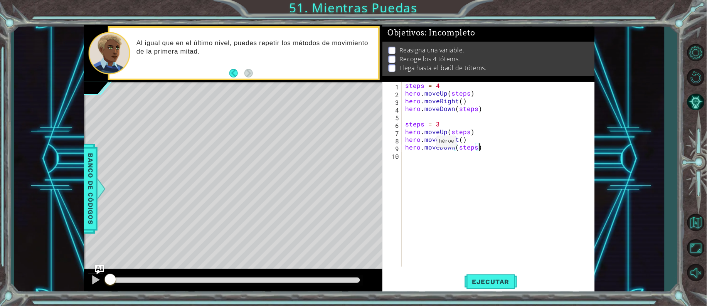
scroll to position [0, 0]
click at [486, 279] on span "Ejecutar" at bounding box center [490, 282] width 53 height 8
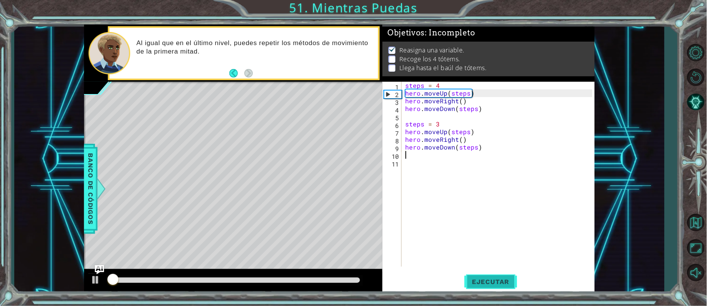
scroll to position [7, 0]
click at [486, 279] on span "Ejecutar" at bounding box center [490, 282] width 53 height 8
click at [92, 277] on div at bounding box center [96, 280] width 10 height 10
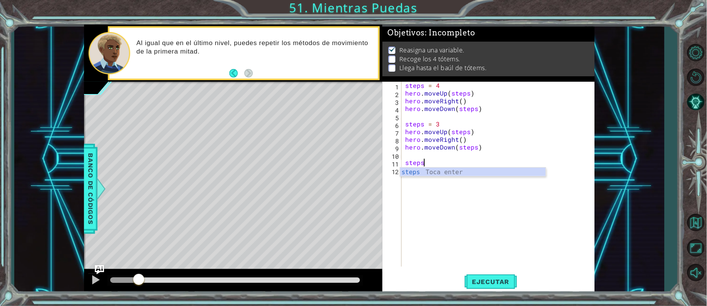
scroll to position [0, 0]
type textarea "steps = 1"
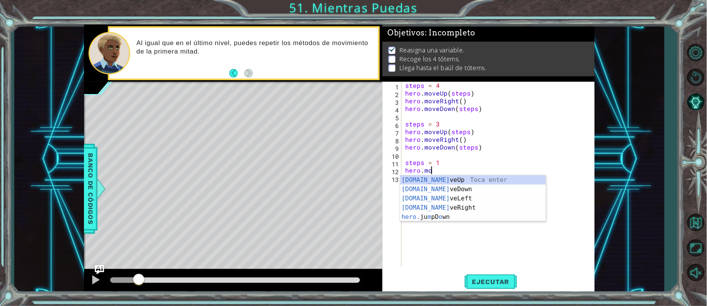
scroll to position [0, 2]
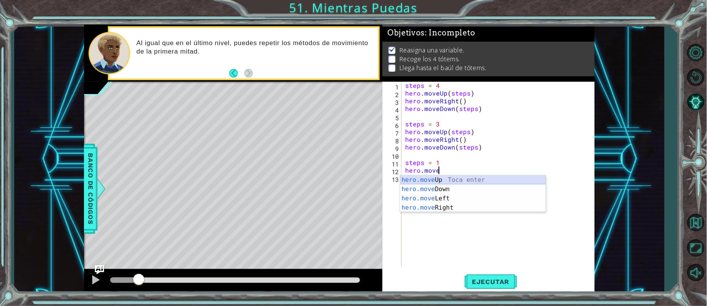
click at [454, 178] on div "hero.move Up Toca enter hero.move Down Toca enter hero.move Left Toca enter her…" at bounding box center [473, 202] width 146 height 55
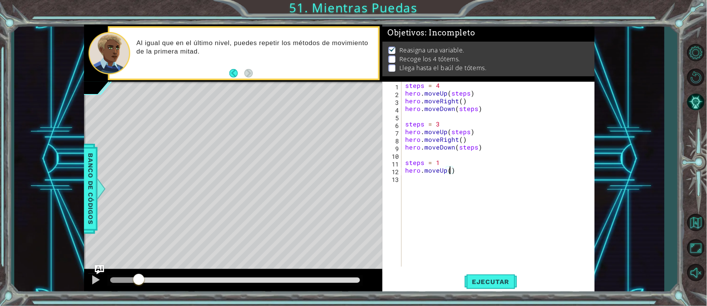
type textarea "hero.moveUp(2)"
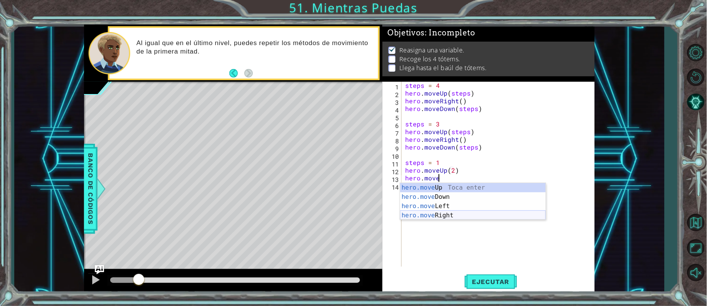
click at [445, 217] on div "hero.move Up Toca enter hero.move Down Toca enter hero.move Left Toca enter her…" at bounding box center [473, 210] width 146 height 55
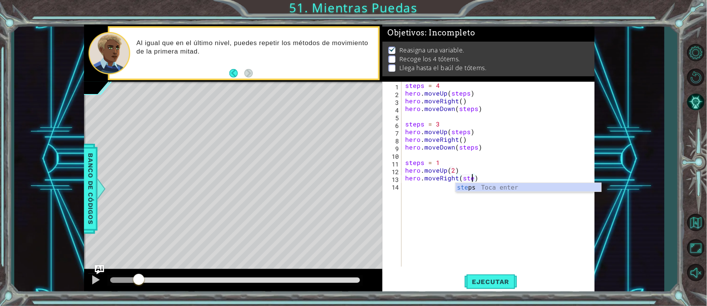
scroll to position [0, 3]
type textarea "hero.moveRight(steps)"
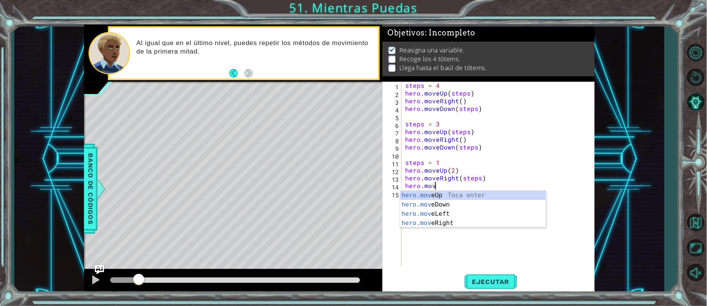
scroll to position [0, 2]
click at [431, 202] on div "hero.move Up Toca enter hero.move Down Toca enter hero.move Left Toca enter her…" at bounding box center [473, 218] width 146 height 55
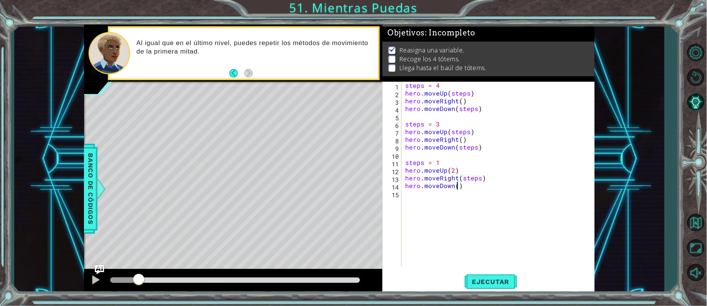
type textarea "hero.moveDown(2)"
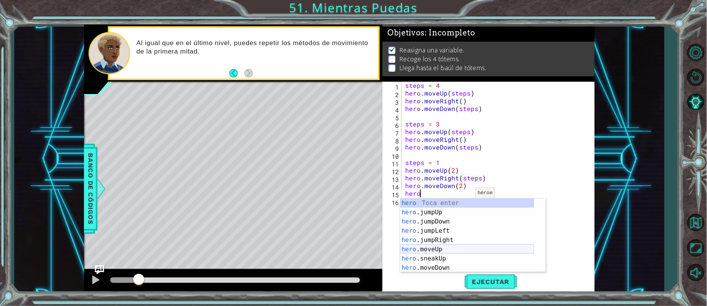
click at [442, 252] on div "hero Toca enter hero .jumpUp Toca enter hero .jumpDown Toca enter hero .jumpLef…" at bounding box center [467, 244] width 134 height 92
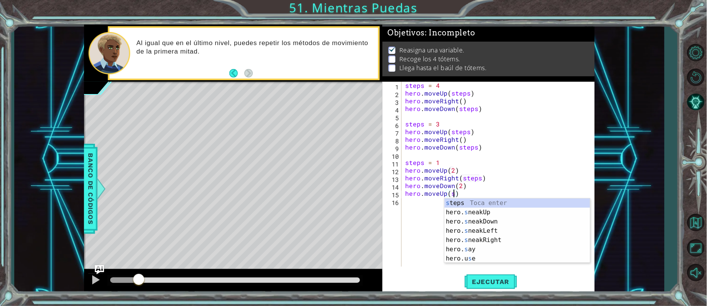
scroll to position [0, 3]
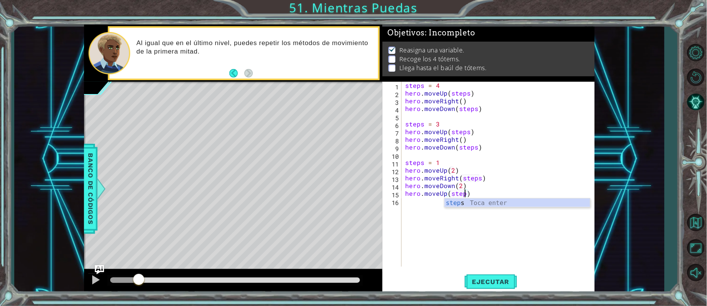
type textarea "hero.moveUp(steps)"
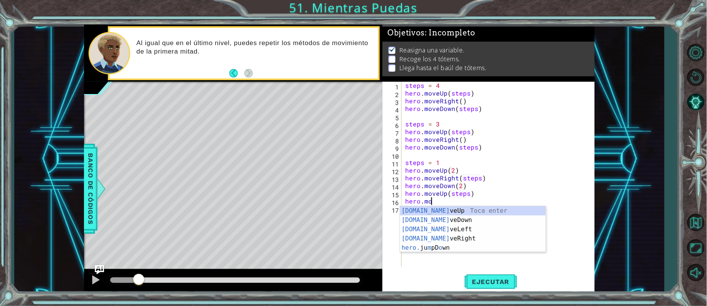
scroll to position [0, 2]
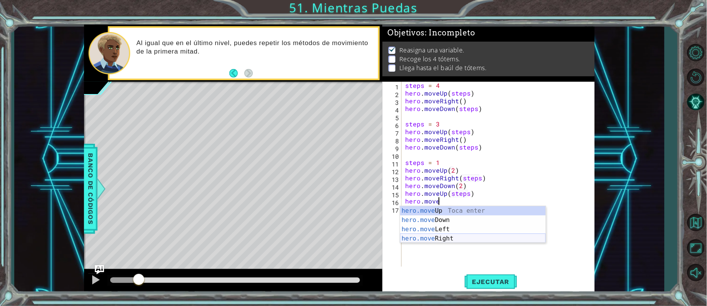
click at [436, 237] on div "hero.move Up Toca enter hero.move Down Toca enter hero.move Left Toca enter her…" at bounding box center [473, 233] width 146 height 55
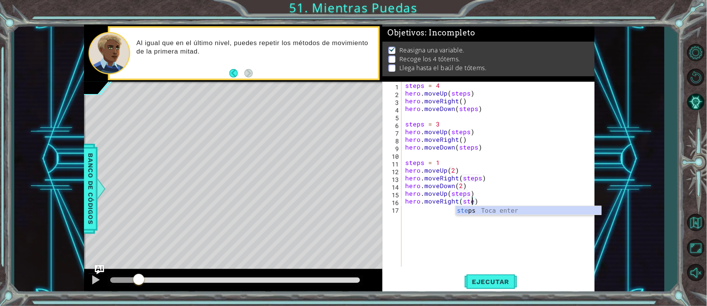
scroll to position [0, 3]
type textarea "hero.moveRight(steps)"
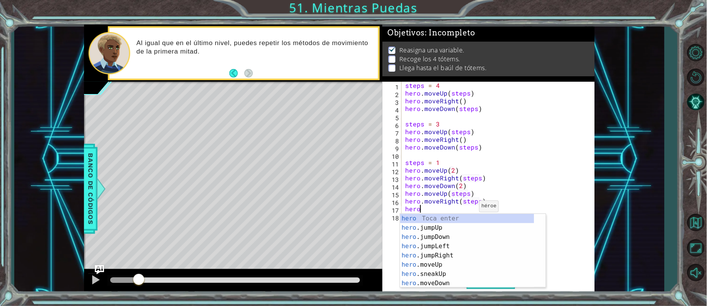
scroll to position [0, 0]
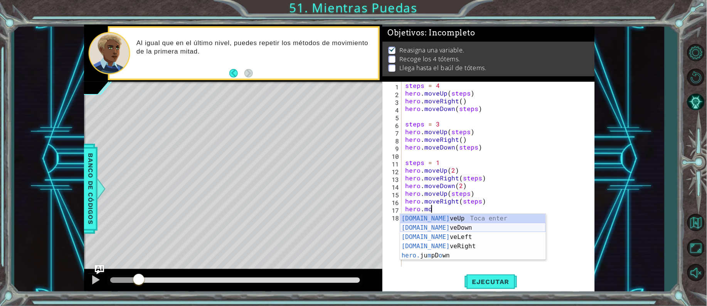
click at [448, 226] on div "[DOMAIN_NAME] veUp Toca enter [DOMAIN_NAME] veDown Toca enter [DOMAIN_NAME] veL…" at bounding box center [473, 246] width 146 height 65
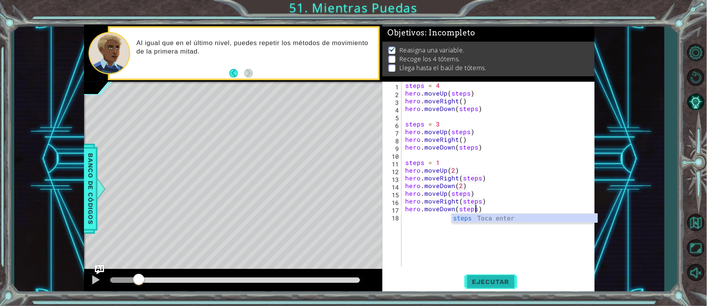
scroll to position [0, 3]
type textarea "hero.moveDown(steps)"
click at [490, 279] on span "Ejecutar" at bounding box center [490, 282] width 53 height 8
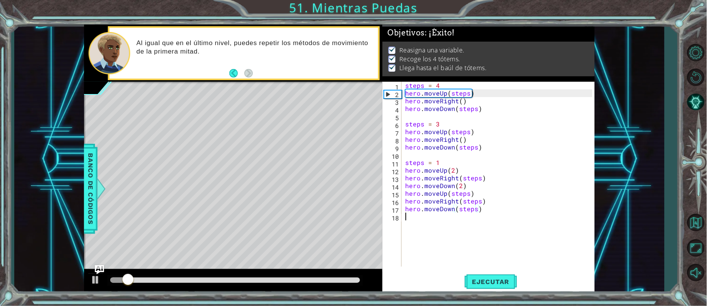
click at [496, 221] on div "steps = 4 hero . moveUp ( steps ) hero . moveRight ( ) hero . moveDown ( steps …" at bounding box center [500, 182] width 193 height 200
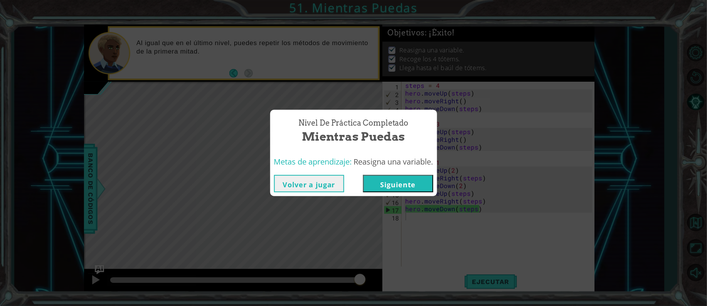
click at [413, 182] on button "Siguiente" at bounding box center [398, 183] width 70 height 17
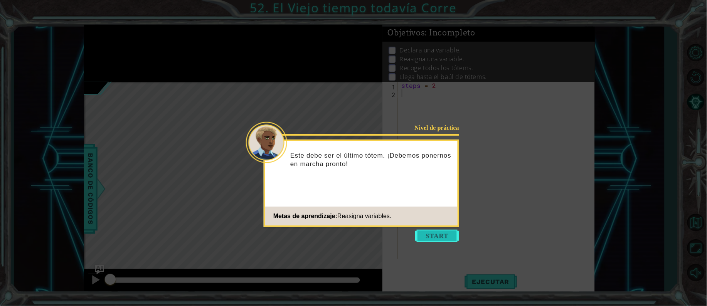
click at [434, 236] on button "Start" at bounding box center [437, 236] width 44 height 12
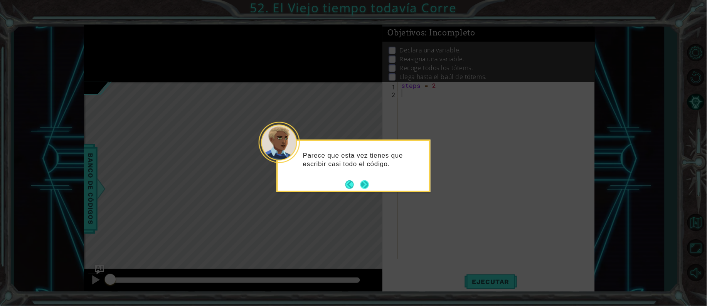
click at [363, 180] on button "Next" at bounding box center [364, 184] width 8 height 8
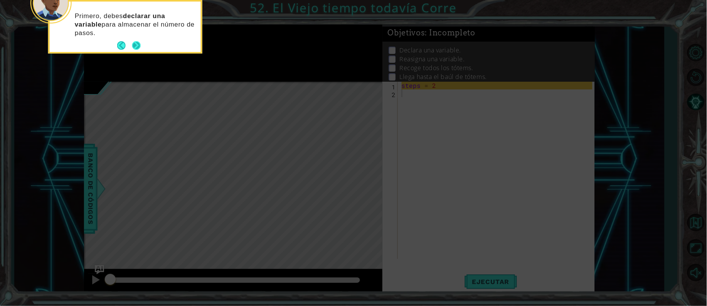
click at [136, 44] on button "Next" at bounding box center [136, 45] width 8 height 8
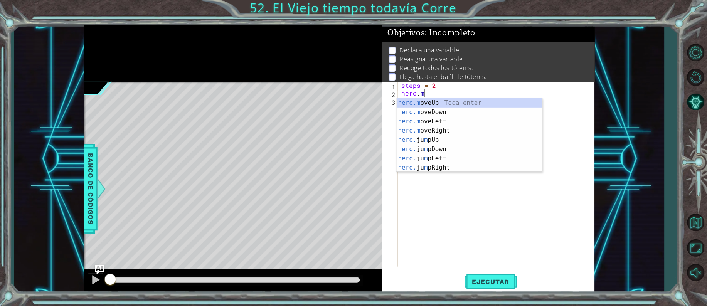
scroll to position [0, 1]
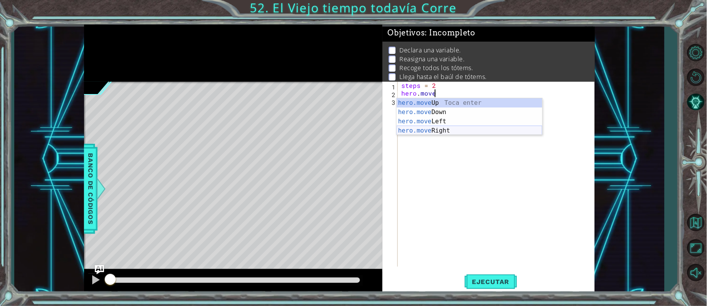
click at [436, 128] on div "hero.move Up Toca enter hero.move Down Toca enter hero.move Left Toca enter her…" at bounding box center [470, 125] width 146 height 55
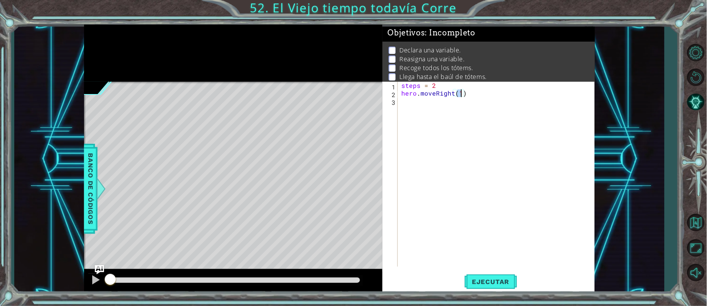
scroll to position [0, 3]
click at [466, 102] on div "step s Toca enter" at bounding box center [529, 112] width 146 height 28
click at [458, 95] on div "steps = 2 hero . moveRight (( steps )" at bounding box center [498, 182] width 196 height 200
type textarea "hero.moveRight(steps)"
click at [524, 95] on div "steps = 2 hero . moveRight ( steps )" at bounding box center [498, 182] width 196 height 200
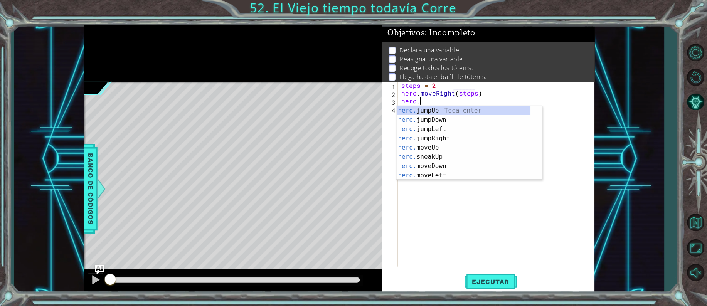
scroll to position [0, 1]
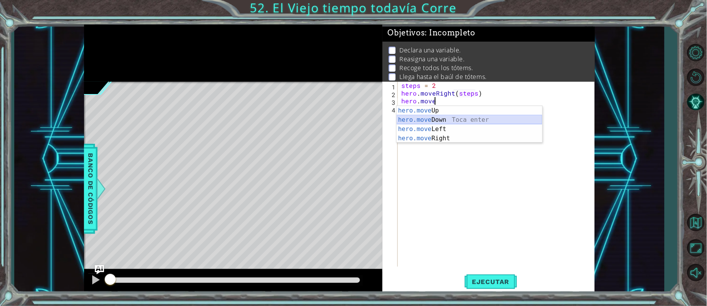
click at [451, 121] on div "hero.move Up Toca enter hero.move Down Toca enter hero.move Left Toca enter her…" at bounding box center [470, 133] width 146 height 55
type textarea "hero.moveDown(1)"
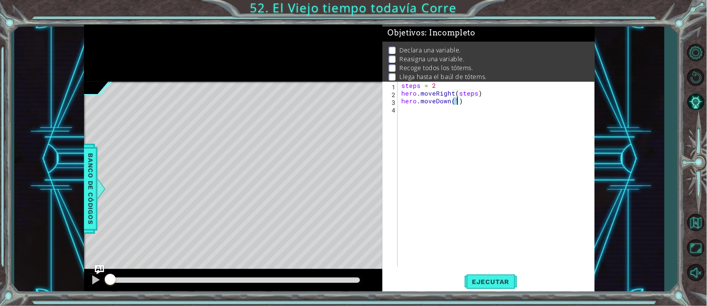
click at [476, 105] on div "steps = 2 hero . moveRight ( steps ) hero . moveDown ( 1 )" at bounding box center [498, 182] width 196 height 200
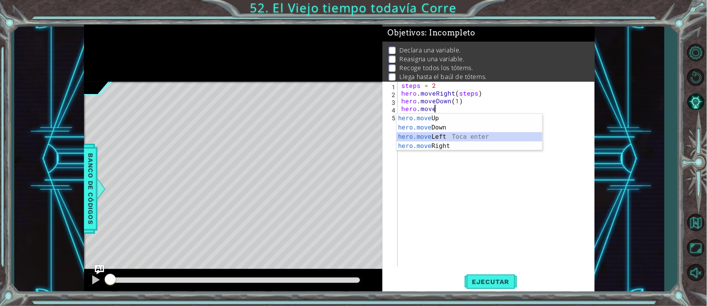
click at [447, 138] on div "hero.move Up Toca enter hero.move Down Toca enter hero.move Left Toca enter her…" at bounding box center [470, 141] width 146 height 55
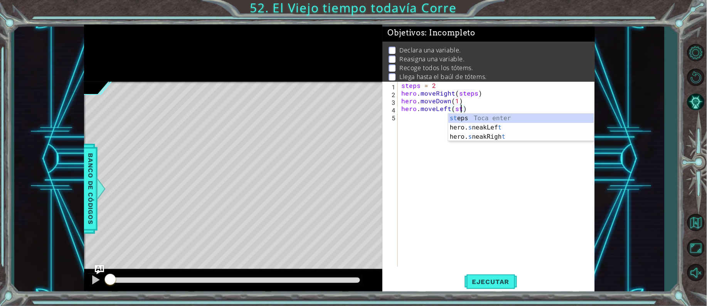
scroll to position [0, 3]
type textarea "hero.moveLeft(steps)"
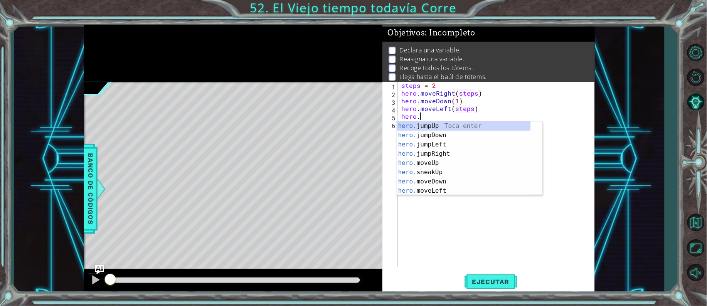
scroll to position [0, 1]
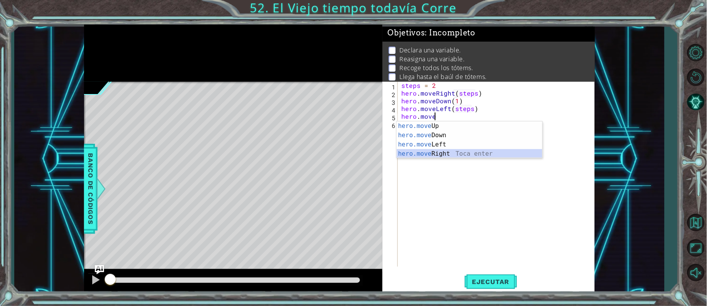
click at [445, 151] on div "hero.move Up Toca enter hero.move Down Toca enter hero.move Left Toca enter her…" at bounding box center [470, 148] width 146 height 55
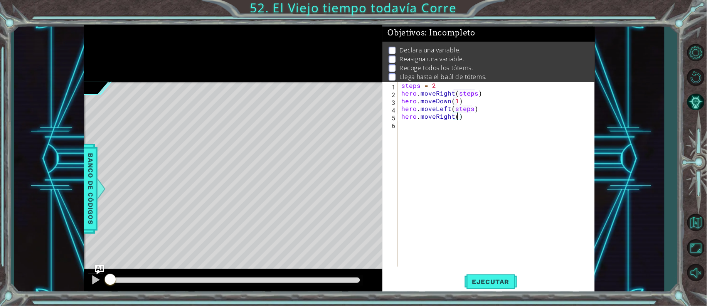
type textarea "hero.moveRight(4)"
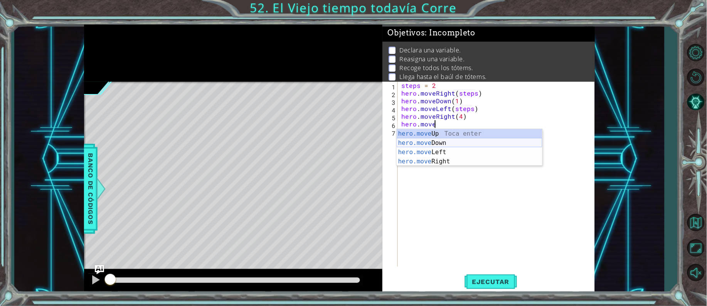
click at [444, 141] on div "hero.move Up Toca enter hero.move Down Toca enter hero.move Left Toca enter her…" at bounding box center [470, 156] width 146 height 55
type textarea "hero.moveDown(1)"
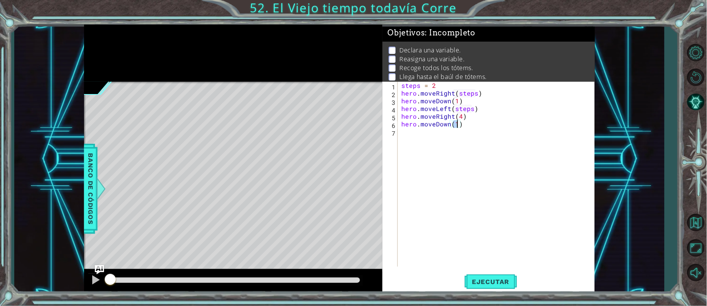
click at [466, 131] on div "steps = 2 hero . moveRight ( steps ) hero . moveDown ( 1 ) hero . moveLeft ( st…" at bounding box center [498, 182] width 196 height 200
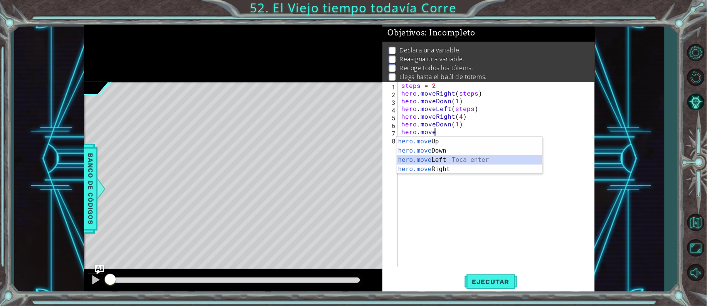
click at [432, 159] on div "hero.move Up Toca enter hero.move Down Toca enter hero.move Left Toca enter her…" at bounding box center [470, 164] width 146 height 55
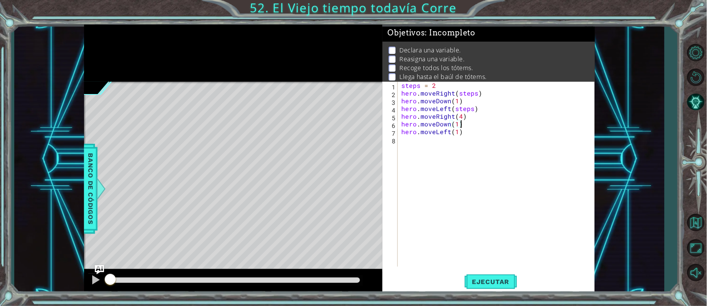
click at [472, 127] on div "steps = 2 hero . moveRight ( steps ) hero . moveDown ( 1 ) hero . moveLeft ( st…" at bounding box center [498, 182] width 196 height 200
type textarea "hero.moveDown(1)"
click at [461, 148] on div "steps = 2 hero . moveRight ( steps ) hero . moveDown ( 1 ) hero . moveLeft ( st…" at bounding box center [500, 182] width 193 height 200
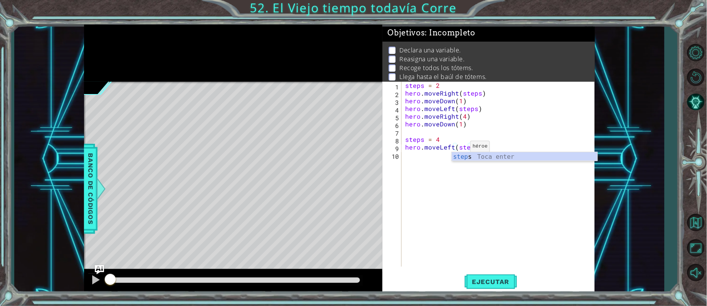
type textarea "hero.moveLeft(steps)"
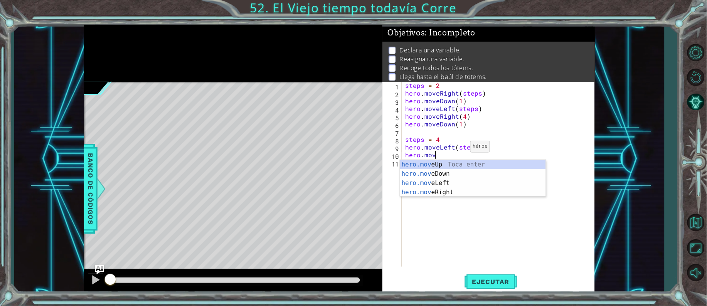
scroll to position [0, 2]
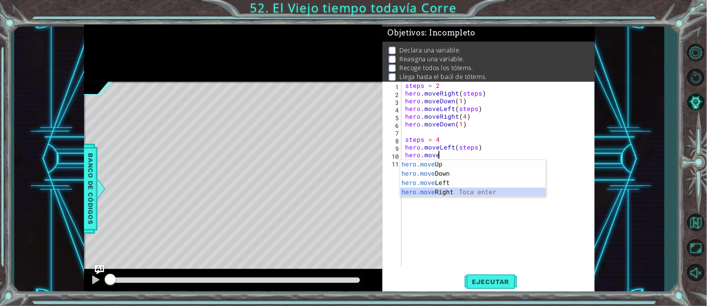
click at [462, 195] on div "hero.move Up Toca enter hero.move Down Toca enter hero.move Left Toca enter her…" at bounding box center [473, 187] width 146 height 55
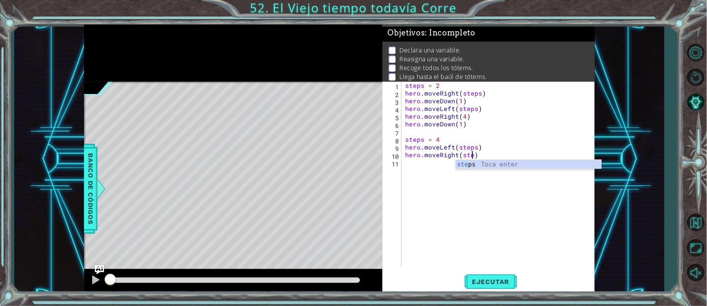
scroll to position [0, 3]
type textarea "hero.moveRight(steps)"
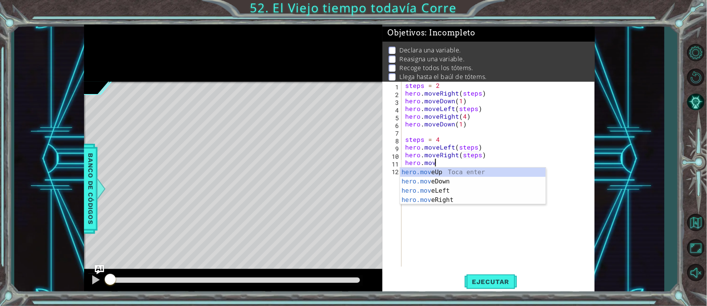
scroll to position [0, 2]
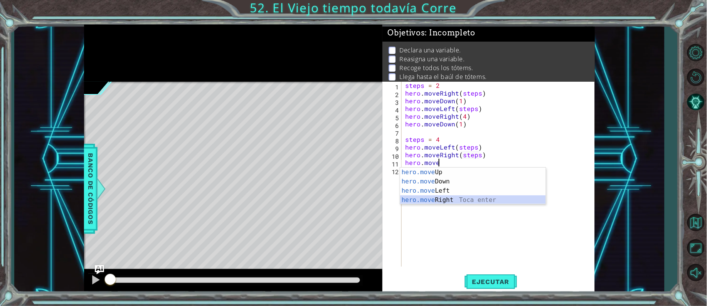
click at [442, 198] on div "hero.move Up Toca enter hero.move Down Toca enter hero.move Left Toca enter her…" at bounding box center [473, 195] width 146 height 55
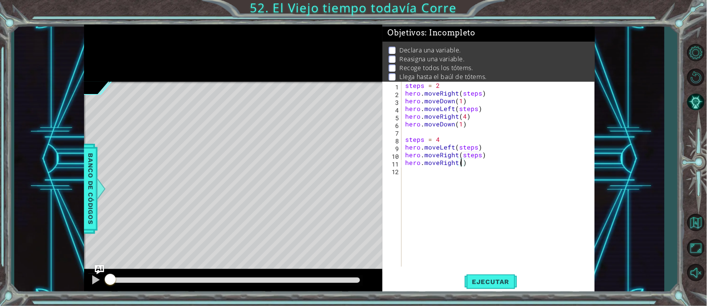
type textarea "hero.moveRight(2)"
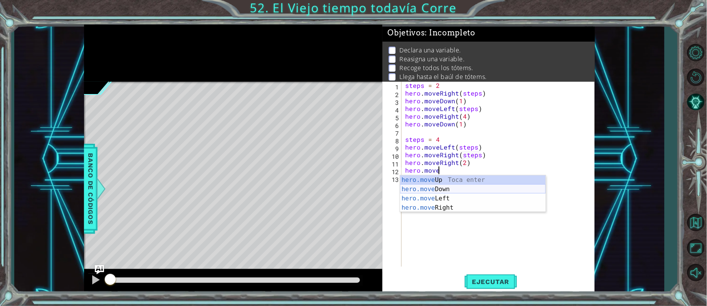
click at [442, 188] on div "hero.move Up Toca enter hero.move Down Toca enter hero.move Left Toca enter her…" at bounding box center [473, 202] width 146 height 55
type textarea "hero.moveDown(1)"
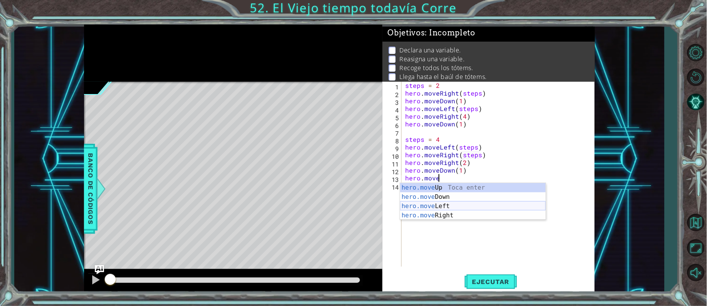
click at [442, 203] on div "hero.move Up Toca enter hero.move Down Toca enter hero.move Left Toca enter her…" at bounding box center [473, 210] width 146 height 55
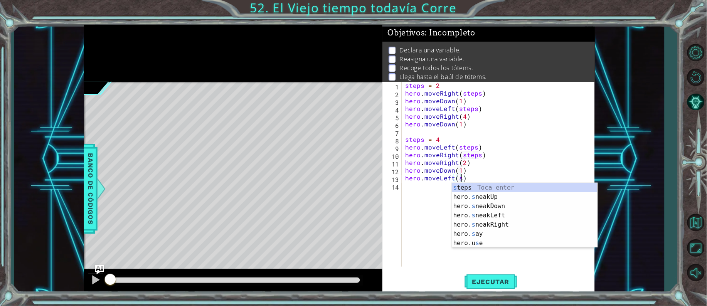
scroll to position [0, 3]
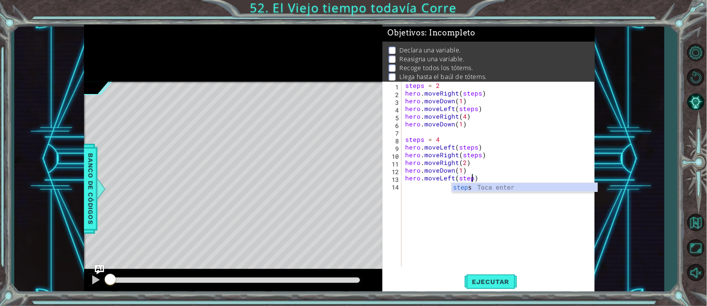
type textarea "hero.moveLeft(steps)"
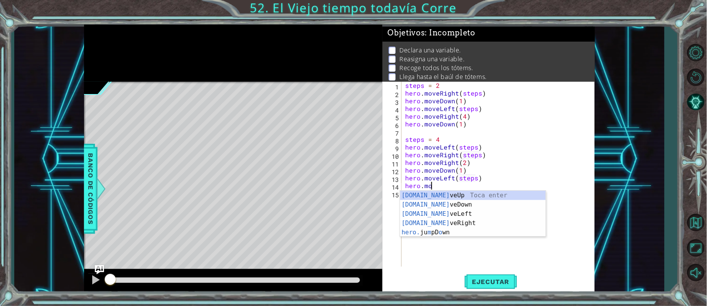
scroll to position [0, 2]
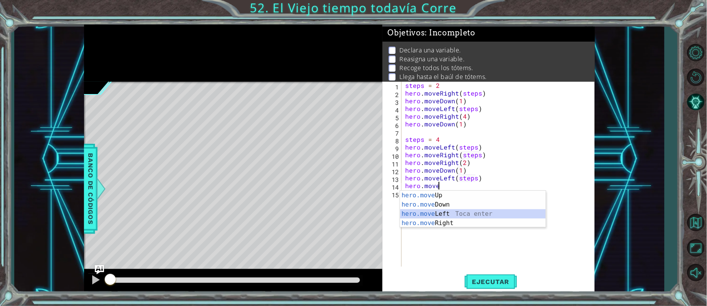
click at [454, 212] on div "hero.move Up Toca enter hero.move Down Toca enter hero.move Left Toca enter her…" at bounding box center [473, 218] width 146 height 55
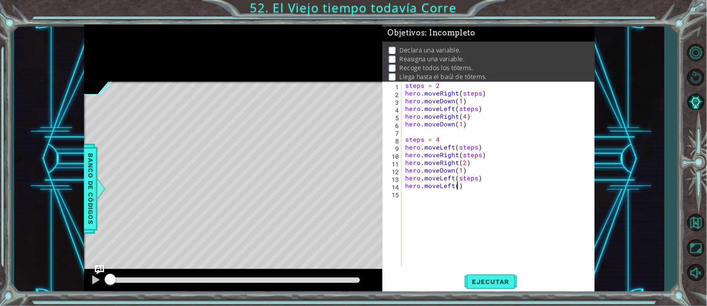
type textarea "hero.moveLeft(2)"
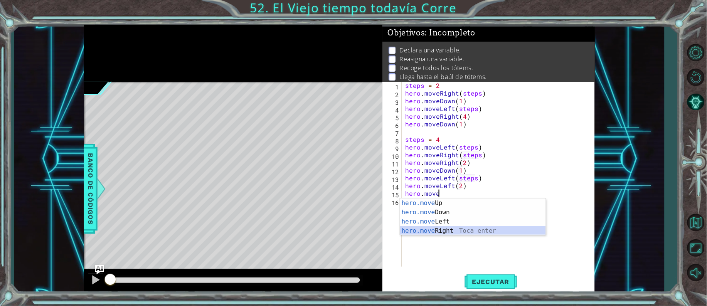
click at [452, 230] on div "hero.move Up Toca enter hero.move Down Toca enter hero.move Left Toca enter her…" at bounding box center [473, 225] width 146 height 55
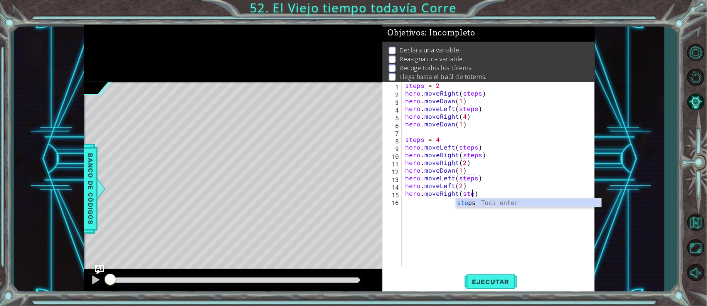
scroll to position [0, 3]
type textarea "hero.moveRight(steps)"
drag, startPoint x: 483, startPoint y: 195, endPoint x: 401, endPoint y: 195, distance: 81.3
click at [401, 195] on div "1 2 3 4 5 6 7 8 9 10 11 12 13 14 15 16 17 steps = 2 hero . moveRight ( steps ) …" at bounding box center [487, 174] width 210 height 185
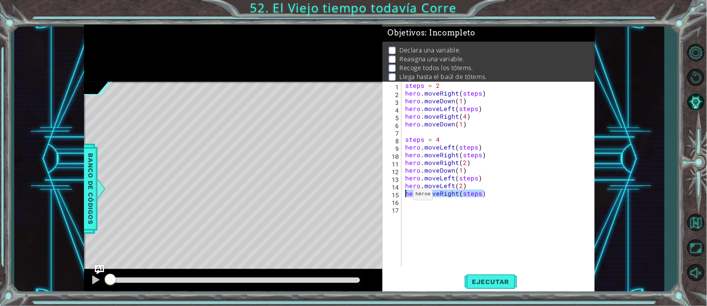
type textarea "hero.moveRight(steps)"
click at [487, 275] on button "Ejecutar" at bounding box center [490, 281] width 53 height 21
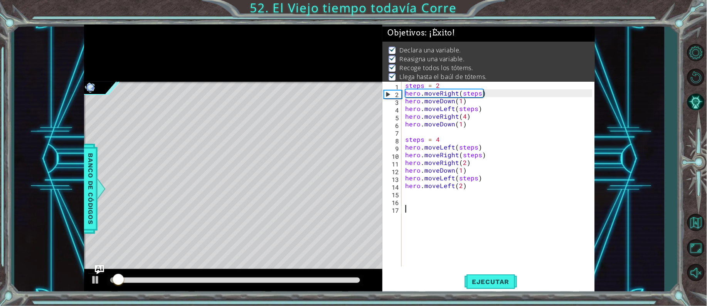
click at [422, 218] on div "steps = 2 hero . moveRight ( steps ) hero . moveDown ( 1 ) hero . moveLeft ( st…" at bounding box center [500, 182] width 193 height 200
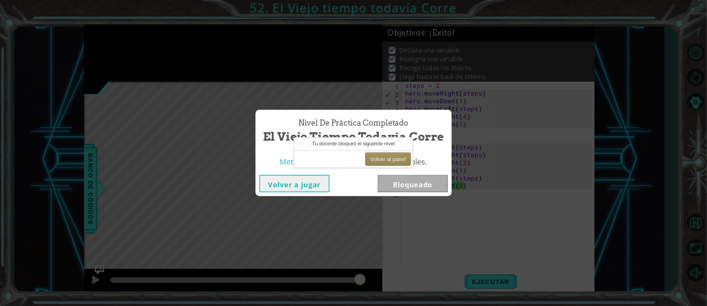
click at [388, 160] on button "Volver al panel" at bounding box center [387, 159] width 45 height 13
